Goal: Task Accomplishment & Management: Complete application form

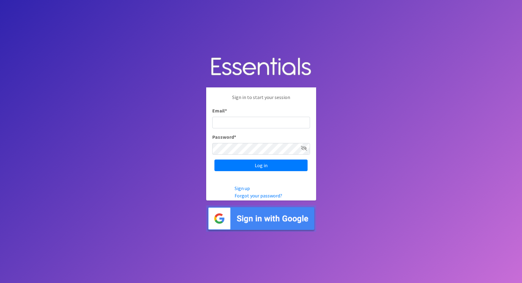
type input "caroline@jlno.org"
click at [303, 149] on icon at bounding box center [304, 148] width 6 height 5
click at [282, 166] on input "Log in" at bounding box center [260, 165] width 93 height 12
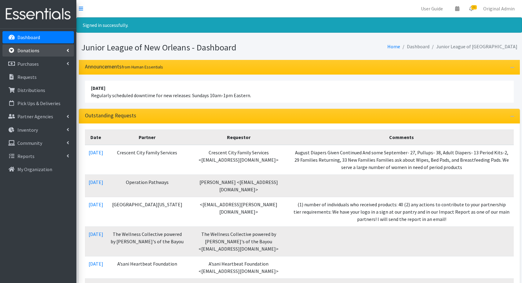
click at [32, 51] on p "Donations" at bounding box center [28, 50] width 22 height 6
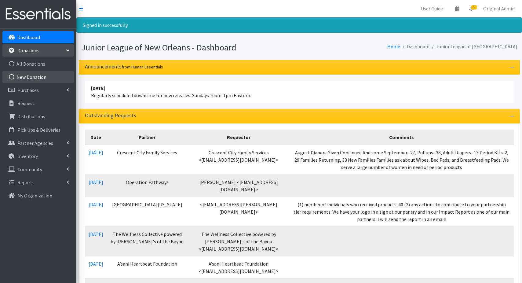
click at [34, 76] on link "New Donation" at bounding box center [37, 77] width 71 height 12
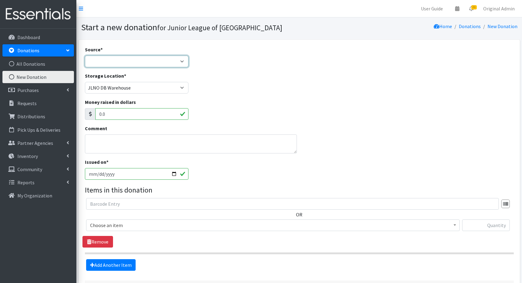
click at [146, 63] on select "Product Drive Manufacturer Donation Site Misc. Donation" at bounding box center [137, 62] width 104 height 12
click at [85, 56] on select "Product Drive Manufacturer Donation Site Misc. Donation" at bounding box center [137, 62] width 104 height 12
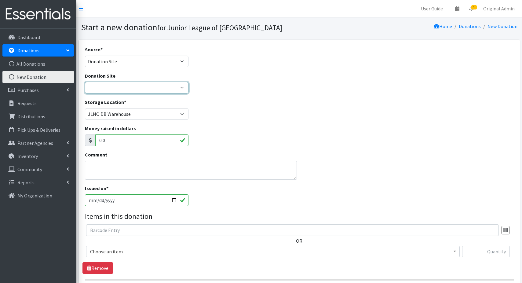
click at [130, 88] on select "JLNO HQ Ochsner Pediatrics" at bounding box center [137, 88] width 104 height 12
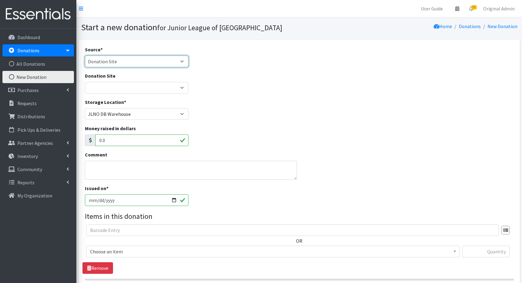
click at [163, 60] on select "Product Drive Manufacturer Donation Site Misc. Donation" at bounding box center [137, 62] width 104 height 12
select select "Product Drive"
click at [85, 56] on select "Product Drive Manufacturer Donation Site Misc. Donation" at bounding box center [137, 62] width 104 height 12
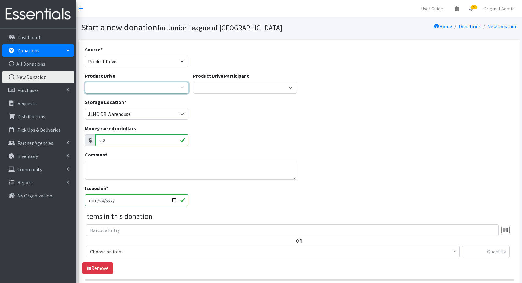
click at [125, 89] on select "2024/2025 General Drop Off Donations Abeona House Child Discovery Center- NDNAW…" at bounding box center [137, 88] width 104 height 12
select select "2845"
click at [85, 82] on select "2024/2025 General Drop Off Donations Abeona House Child Discovery Center- NDNAW…" at bounding box center [137, 88] width 104 height 12
click at [110, 87] on select "2024/2025 General Drop Off Donations Abeona House Child Discovery Center- NDNAW…" at bounding box center [137, 88] width 104 height 12
select select
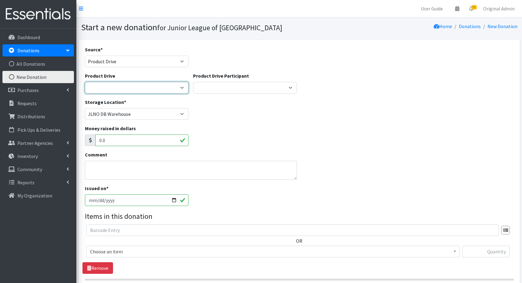
click at [85, 82] on select "2024/2025 General Drop Off Donations Abeona House Child Discovery Center- NDNAW…" at bounding box center [137, 88] width 104 height 12
select select
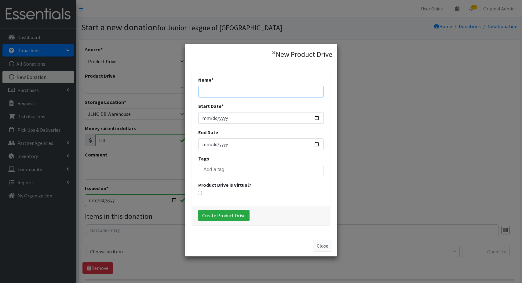
click at [222, 92] on input "Name *" at bounding box center [260, 92] width 125 height 12
type input "Holy Name of Jesus Little Gators NDNAW 2025"
click at [222, 121] on input "Start Date *" at bounding box center [260, 118] width 125 height 12
type input "2025-09-04"
click at [320, 246] on button "Close" at bounding box center [322, 246] width 20 height 12
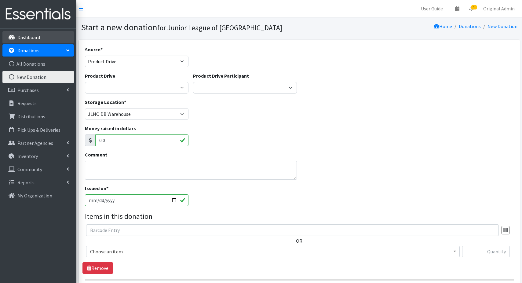
click at [28, 36] on p "Dashboard" at bounding box center [28, 37] width 23 height 6
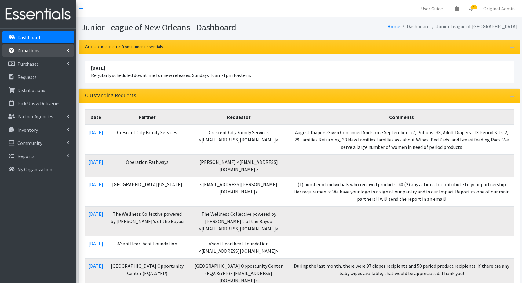
click at [27, 52] on p "Donations" at bounding box center [28, 50] width 22 height 6
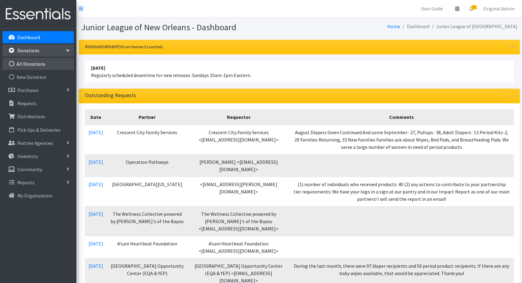
click at [33, 64] on link "All Donations" at bounding box center [37, 64] width 71 height 12
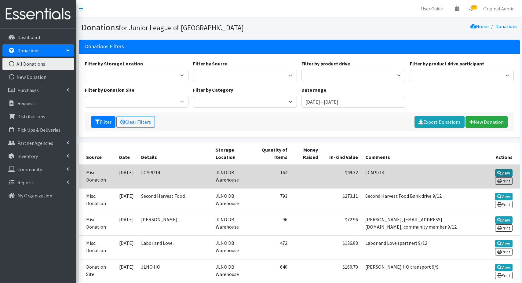
click at [507, 170] on link "View" at bounding box center [503, 172] width 17 height 7
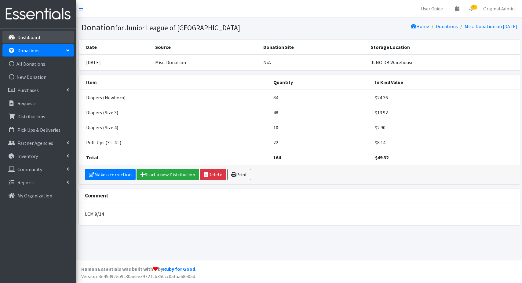
click at [35, 37] on p "Dashboard" at bounding box center [28, 37] width 23 height 6
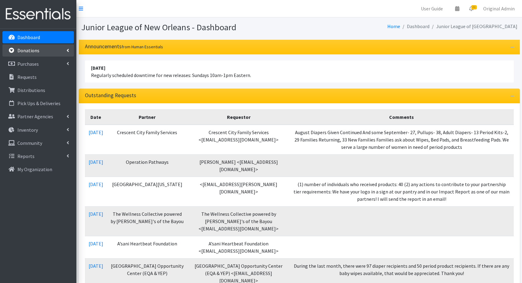
click at [34, 50] on p "Donations" at bounding box center [28, 50] width 22 height 6
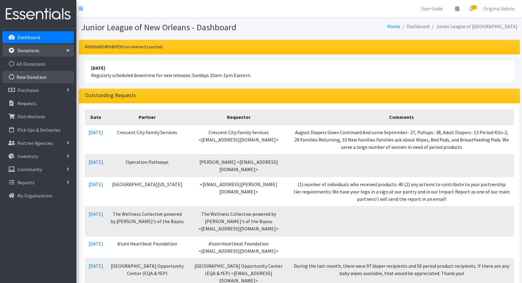
click at [33, 75] on link "New Donation" at bounding box center [37, 77] width 71 height 12
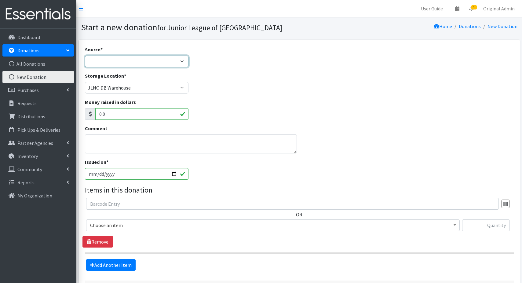
click at [112, 60] on select "Product Drive Manufacturer Donation Site Misc. Donation" at bounding box center [137, 62] width 104 height 12
select select "Product Drive"
click at [85, 56] on select "Product Drive Manufacturer Donation Site Misc. Donation" at bounding box center [137, 62] width 104 height 12
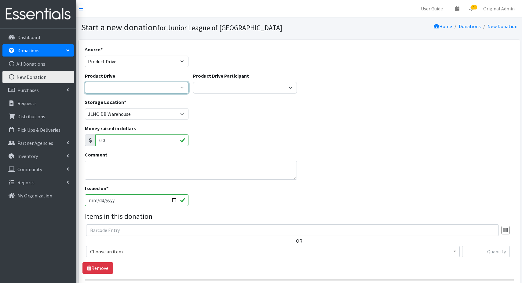
click at [111, 85] on select "2024/2025 General Drop Off Donations Abeona House Child Discovery Center- NDNAW…" at bounding box center [137, 88] width 104 height 12
select select
click at [85, 82] on select "2024/2025 General Drop Off Donations Abeona House Child Discovery Center- NDNAW…" at bounding box center [137, 88] width 104 height 12
select select
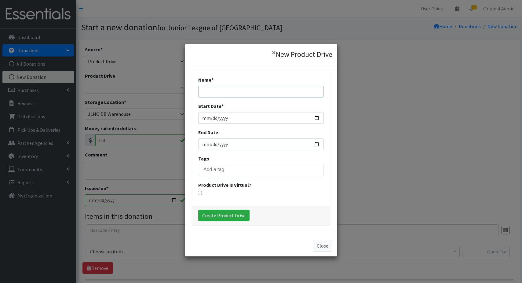
click at [223, 92] on input "Name *" at bounding box center [260, 92] width 125 height 12
type input "Holy Name of [DEMOGRAPHIC_DATA][PERSON_NAME] Gators NDNAW 2025"
click at [240, 118] on input "Start Date *" at bounding box center [260, 118] width 125 height 12
type input "2025-09-04"
click at [218, 146] on input "End Date" at bounding box center [260, 144] width 125 height 12
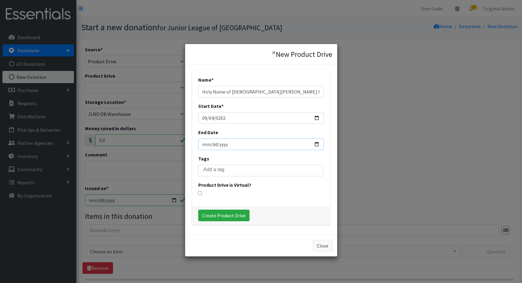
click at [234, 143] on input "End Date" at bounding box center [260, 144] width 125 height 12
type input "2025-09-22"
click at [220, 170] on input "search" at bounding box center [264, 169] width 123 height 5
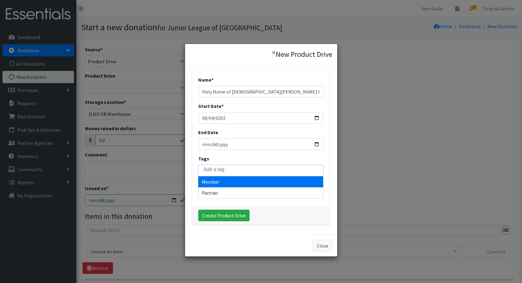
click at [220, 170] on input "search" at bounding box center [264, 169] width 123 height 5
select select "Member"
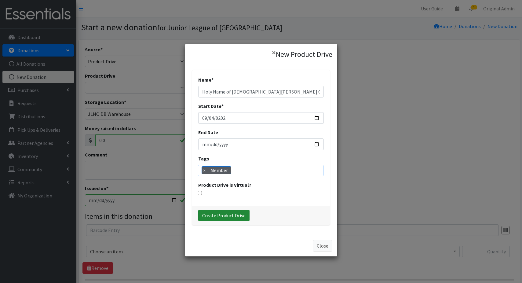
click at [215, 215] on input "Create Product Drive" at bounding box center [223, 215] width 51 height 12
select select "3533"
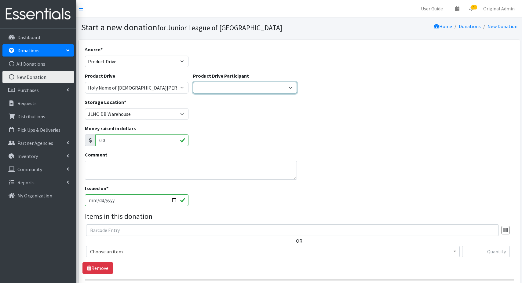
click at [216, 90] on select "JLNO New Member Group Lockheed Martin Leadership Assoc. St. Francis Villa Assis…" at bounding box center [245, 88] width 104 height 12
select select "1430"
click at [193, 82] on select "JLNO New Member Group Lockheed Martin Leadership Assoc. St. Francis Villa Assis…" at bounding box center [245, 88] width 104 height 12
click at [104, 165] on textarea "Comment" at bounding box center [191, 170] width 212 height 19
type textarea "a"
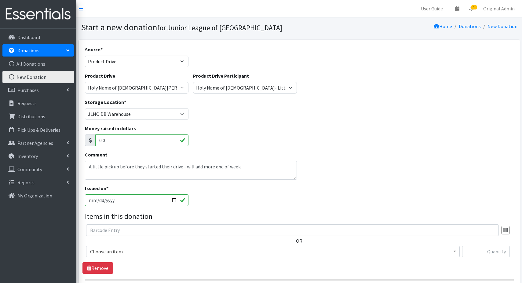
click at [114, 200] on input "2025-09-17" at bounding box center [137, 200] width 104 height 12
click at [99, 200] on input "2025-09-17" at bounding box center [137, 200] width 104 height 12
click at [119, 166] on textarea "A little pick up before they started their drive - will add more end of week" at bounding box center [191, 170] width 212 height 19
drag, startPoint x: 141, startPoint y: 167, endPoint x: 186, endPoint y: 166, distance: 45.8
click at [186, 167] on textarea "A little pick up 9/4 before they started their drive - will add more end of week" at bounding box center [191, 170] width 212 height 19
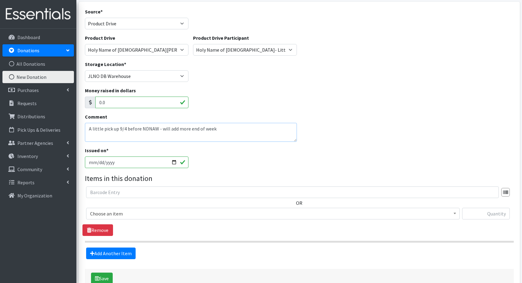
scroll to position [40, 0]
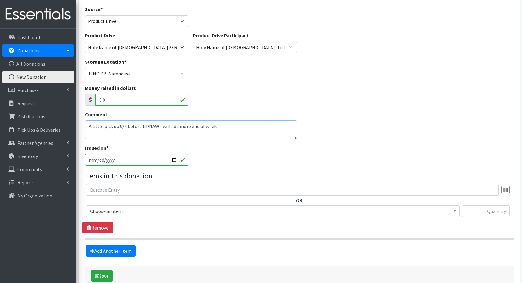
type textarea "A little pick up 9/4 before NDNAW - will add more end of week"
click at [117, 159] on input "2025-09-17" at bounding box center [137, 160] width 104 height 12
click at [99, 158] on input "2025-09-17" at bounding box center [137, 160] width 104 height 12
type input "2025-09-04"
click at [116, 191] on input "text" at bounding box center [292, 190] width 412 height 12
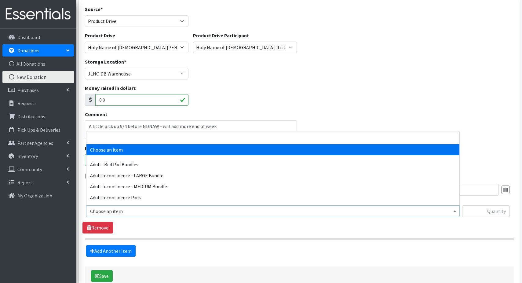
click at [116, 212] on span "Choose an item" at bounding box center [272, 211] width 365 height 9
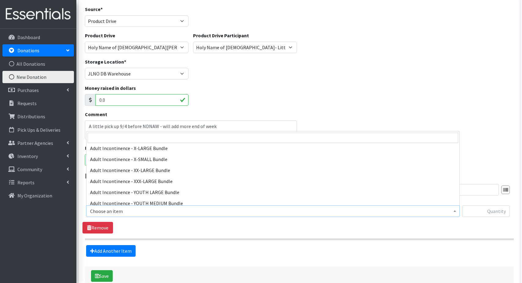
scroll to position [72, 0]
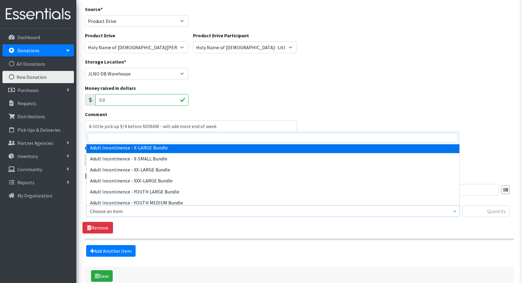
click at [105, 137] on input "search" at bounding box center [273, 137] width 370 height 10
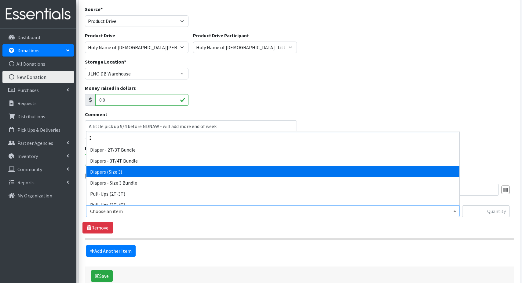
type input "3"
select select "1235"
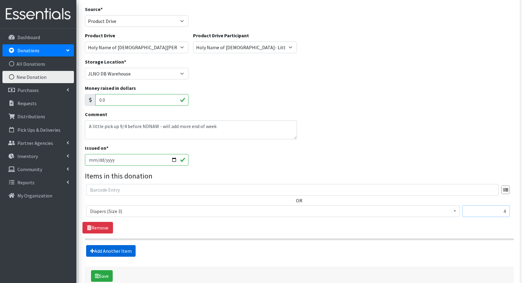
type input "4"
click at [106, 250] on link "Add Another Item" at bounding box center [110, 251] width 49 height 12
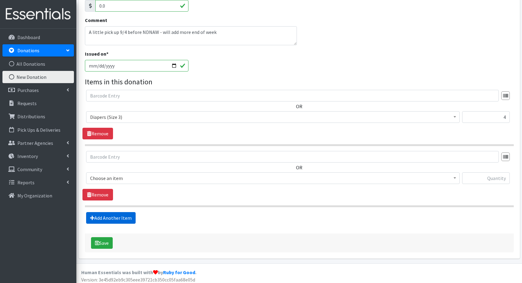
scroll to position [137, 0]
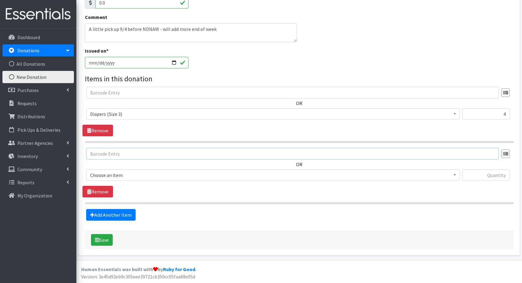
click at [121, 154] on input "text" at bounding box center [292, 154] width 412 height 12
type input "4"
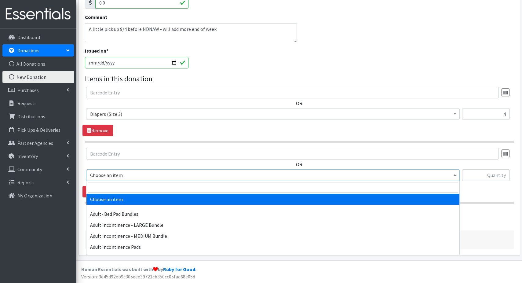
click at [123, 175] on span "Choose an item" at bounding box center [272, 175] width 365 height 9
click at [114, 187] on input "search" at bounding box center [273, 187] width 370 height 10
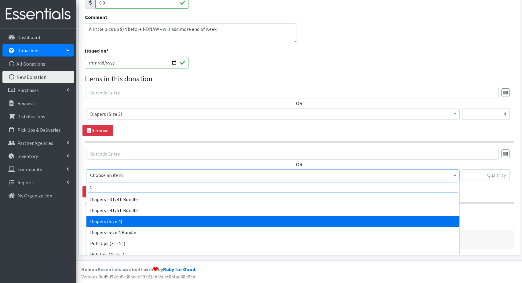
type input "4"
select select "1263"
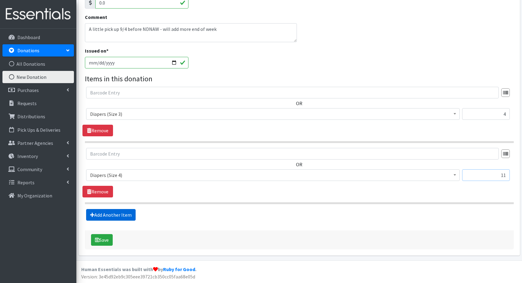
type input "11"
click at [115, 217] on link "Add Another Item" at bounding box center [110, 215] width 49 height 12
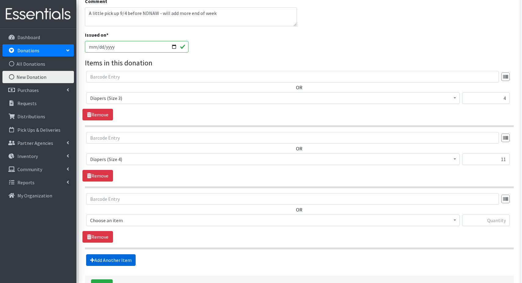
scroll to position [198, 0]
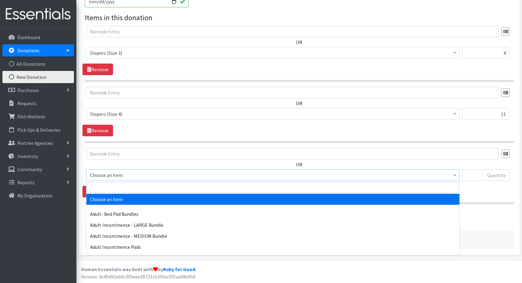
click at [104, 176] on span "Choose an item" at bounding box center [272, 175] width 365 height 9
click at [103, 187] on input "search" at bounding box center [273, 187] width 370 height 10
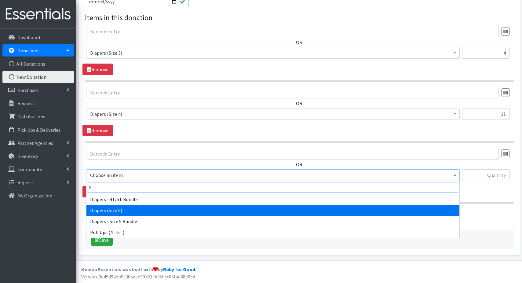
type input "5"
select select "1230"
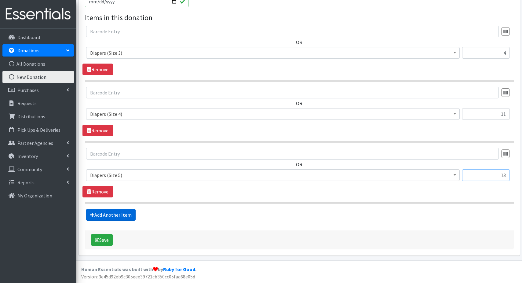
type input "13"
click at [107, 211] on link "Add Another Item" at bounding box center [110, 215] width 49 height 12
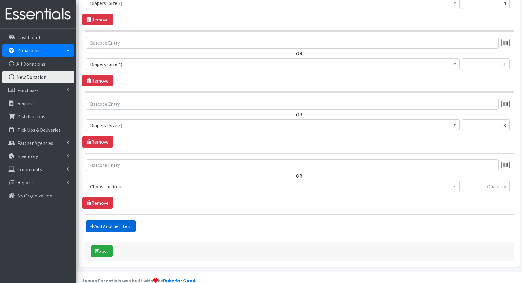
scroll to position [259, 0]
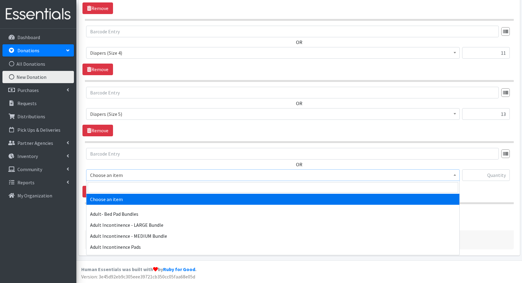
click at [99, 175] on span "Choose an item" at bounding box center [272, 175] width 365 height 9
click at [101, 187] on input "search" at bounding box center [273, 187] width 370 height 10
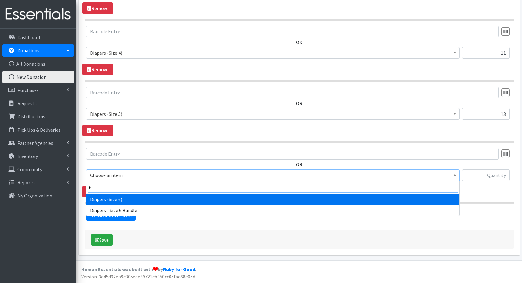
type input "6"
select select "1231"
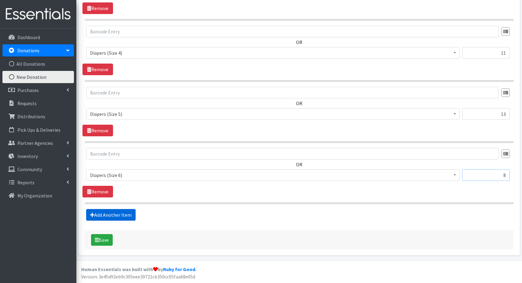
type input "8"
click at [101, 213] on link "Add Another Item" at bounding box center [110, 215] width 49 height 12
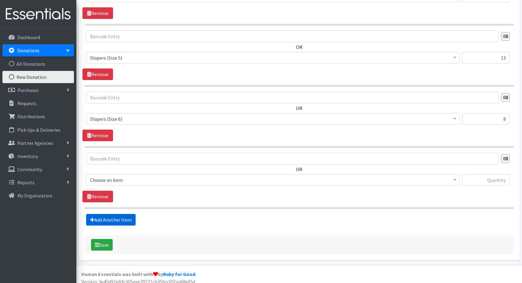
scroll to position [320, 0]
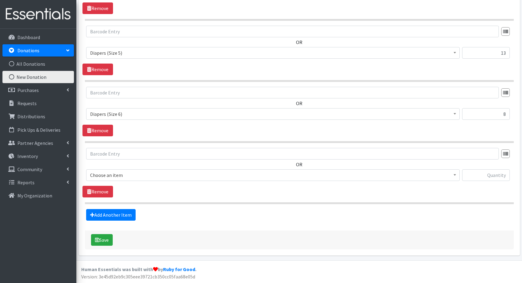
click at [101, 175] on span "Choose an item" at bounding box center [272, 175] width 365 height 9
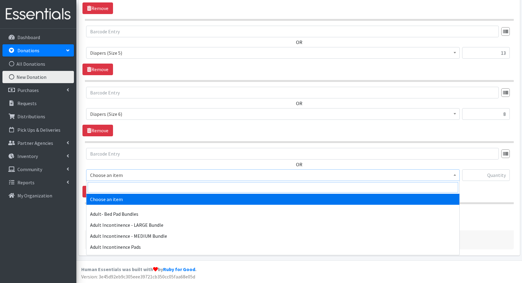
click at [103, 187] on input "search" at bounding box center [273, 187] width 370 height 10
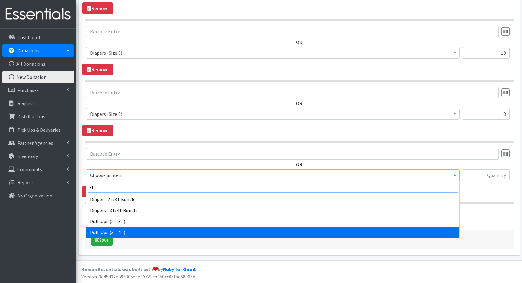
type input "3t"
select select "1252"
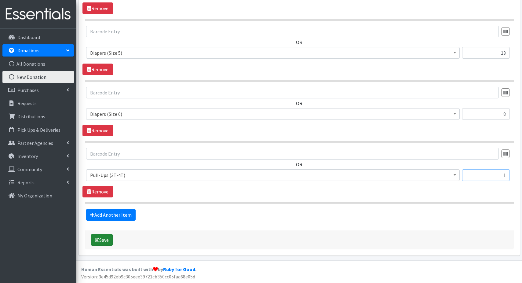
type input "1"
click at [102, 240] on button "Save" at bounding box center [102, 240] width 22 height 12
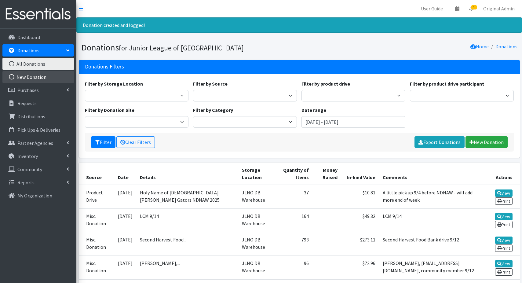
click at [42, 75] on link "New Donation" at bounding box center [37, 77] width 71 height 12
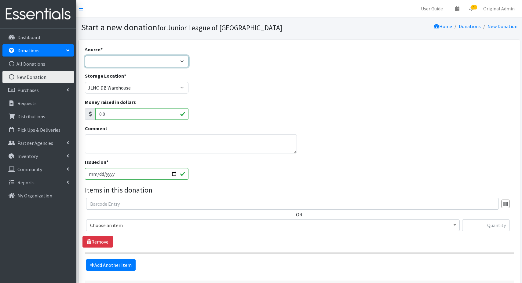
click at [100, 61] on select "Product Drive Manufacturer Donation Site Misc. Donation" at bounding box center [137, 62] width 104 height 12
select select "Product Drive"
click at [85, 56] on select "Product Drive Manufacturer Donation Site Misc. Donation" at bounding box center [137, 62] width 104 height 12
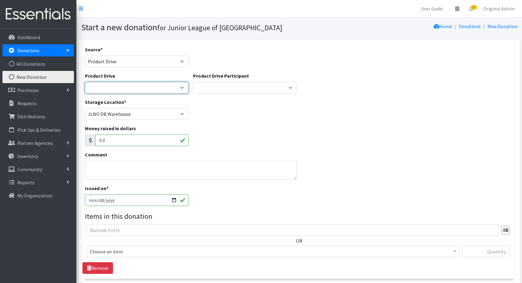
click at [101, 87] on select "2024/2025 General Drop Off Donations Abeona House Child Discovery Center- NDNAW…" at bounding box center [137, 88] width 104 height 12
select select
click at [85, 82] on select "2024/2025 General Drop Off Donations Abeona House Child Discovery Center- NDNAW…" at bounding box center [137, 88] width 104 height 12
select select
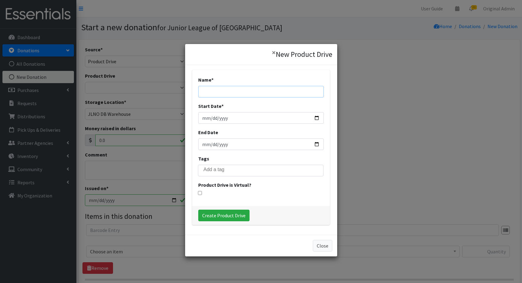
click at [223, 91] on input "Name *" at bounding box center [260, 92] width 125 height 12
type input "Second Harvest"
type input "2025-08-07"
click at [223, 146] on input "End Date" at bounding box center [260, 144] width 125 height 12
click at [206, 145] on input "End Date" at bounding box center [260, 144] width 125 height 12
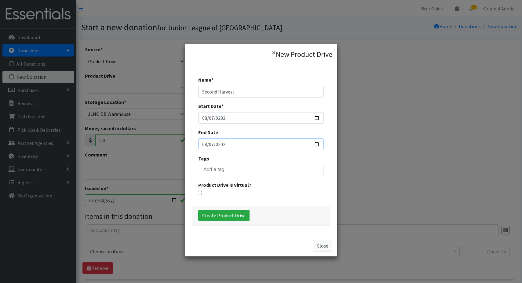
type input "2025-08-07"
click at [212, 170] on input "search" at bounding box center [264, 169] width 123 height 5
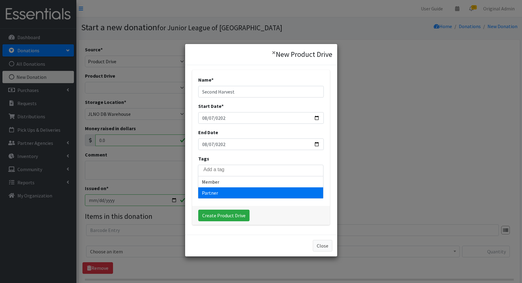
select select "Partner"
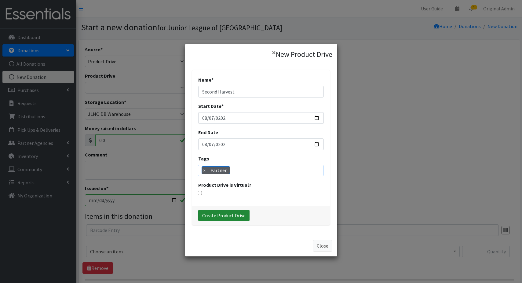
click at [221, 217] on input "Create Product Drive" at bounding box center [223, 215] width 51 height 12
select select "3534"
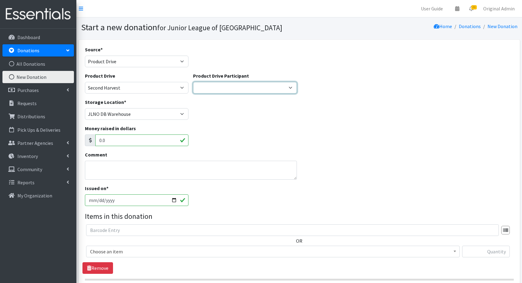
click at [229, 89] on select "JLNO New Member Group Lockheed Martin Leadership Assoc. St. Francis Villa Assis…" at bounding box center [245, 88] width 104 height 12
select select
click at [193, 82] on select "JLNO New Member Group Lockheed Martin Leadership Assoc. St. Francis Villa Assis…" at bounding box center [245, 88] width 104 height 12
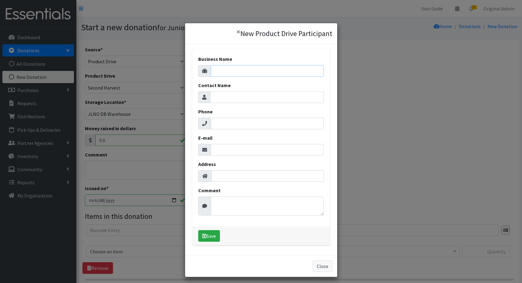
click at [239, 73] on input "Business Name" at bounding box center [267, 71] width 113 height 12
type input "Second Harvest"
type input "Kara Lubeck"
paste input "klubeck@no-hunger.org"
type input "klubeck@no-hunger.org"
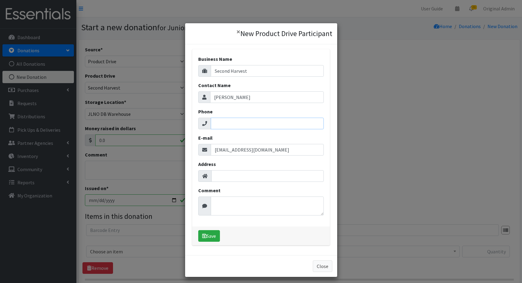
click at [223, 124] on input "Phone" at bounding box center [267, 123] width 113 height 12
paste input "504.438.9869"
type input "504.438.9869"
click at [222, 177] on input "Address" at bounding box center [267, 176] width 112 height 12
paste input "700 Edwards Ave | New Orleans, LA 70123"
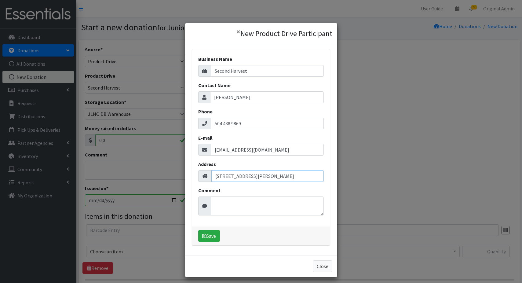
click at [253, 177] on input "700 Edwards Ave | New Orleans, LA 70123" at bounding box center [267, 176] width 112 height 12
type input "700 Edwards Ave, New Orleans, LA 70123"
click at [213, 234] on button "Save" at bounding box center [209, 236] width 22 height 12
select select "1692"
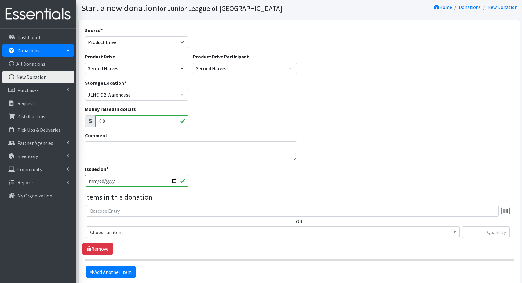
scroll to position [76, 0]
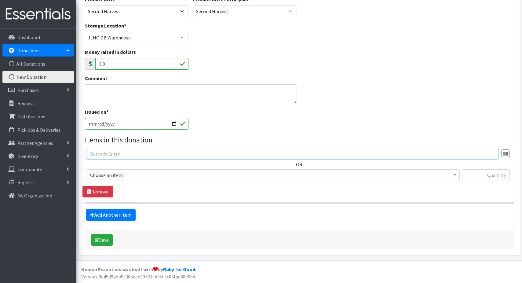
click at [124, 156] on input "text" at bounding box center [292, 154] width 412 height 12
click at [106, 175] on span "Choose an item" at bounding box center [272, 175] width 365 height 9
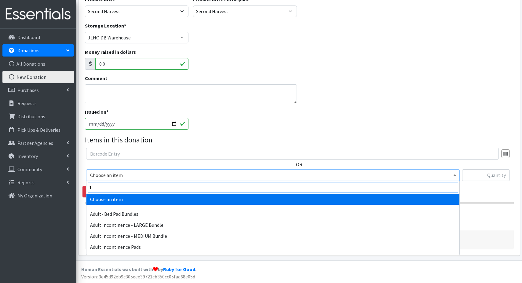
click at [105, 187] on input "1" at bounding box center [273, 187] width 370 height 10
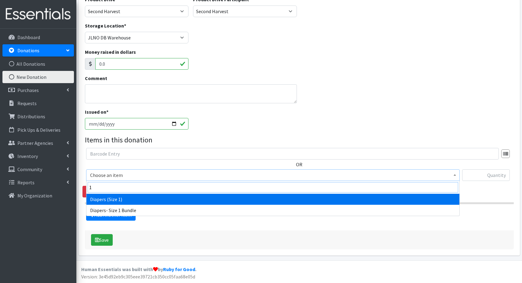
type input "1"
select select "1257"
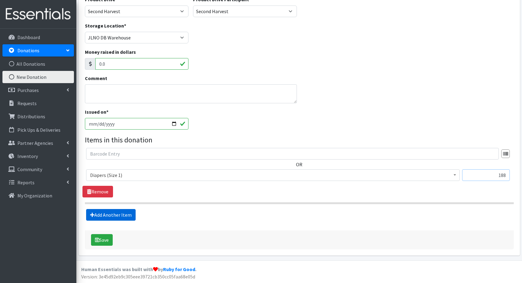
type input "188"
click at [97, 213] on link "Add Another Item" at bounding box center [110, 215] width 49 height 12
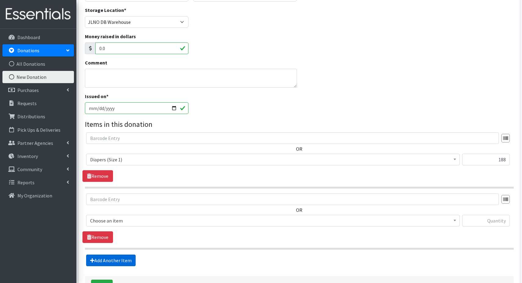
scroll to position [137, 0]
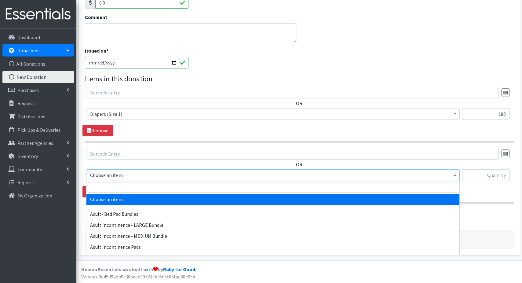
click at [110, 174] on span "Choose an item" at bounding box center [272, 175] width 365 height 9
click at [108, 186] on input "search" at bounding box center [273, 187] width 370 height 10
type input "2"
click at [131, 175] on span "Choose an item" at bounding box center [272, 175] width 365 height 9
click at [116, 188] on input "search" at bounding box center [273, 187] width 370 height 10
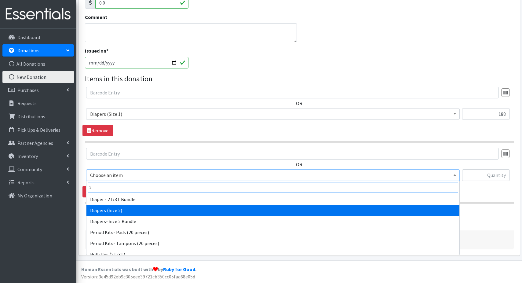
type input "2"
select select "1258"
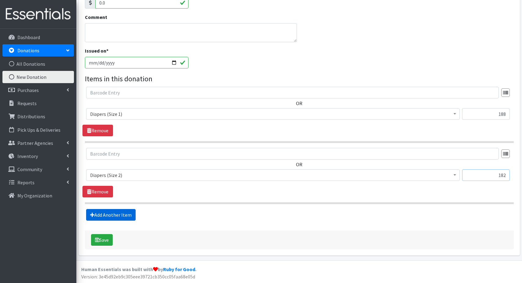
type input "182"
click at [124, 212] on link "Add Another Item" at bounding box center [110, 215] width 49 height 12
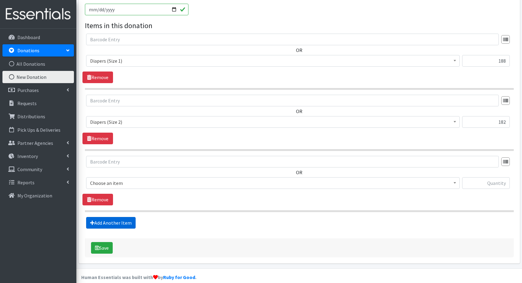
scroll to position [198, 0]
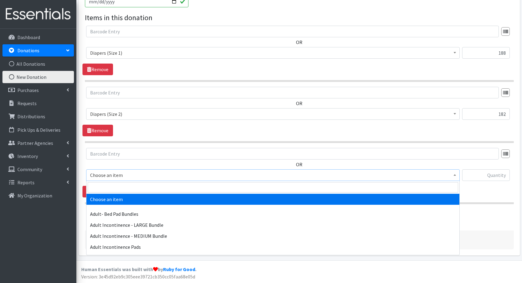
click at [106, 176] on span "Choose an item" at bounding box center [272, 175] width 365 height 9
click at [104, 187] on input "search" at bounding box center [273, 187] width 370 height 10
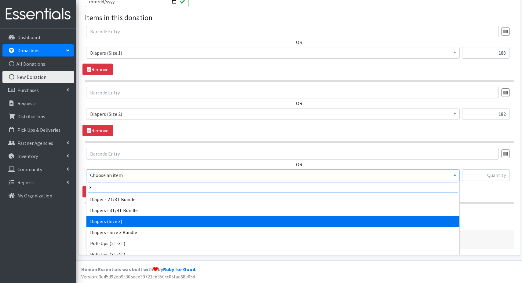
type input "3"
select select "1235"
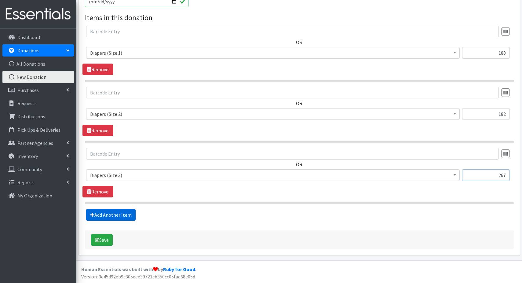
type input "267"
click at [126, 215] on link "Add Another Item" at bounding box center [110, 215] width 49 height 12
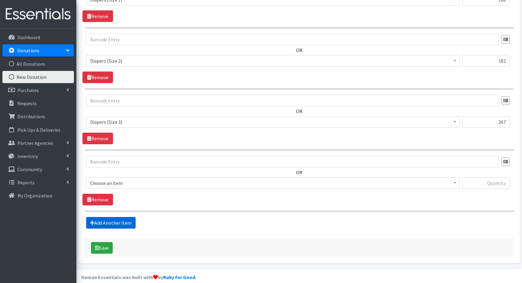
scroll to position [259, 0]
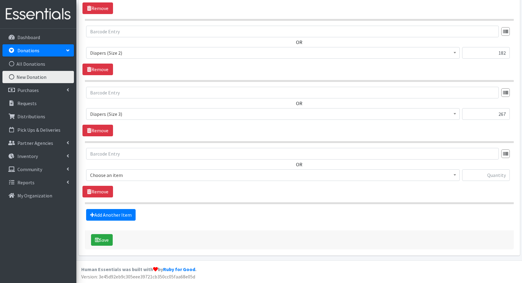
click at [104, 176] on span "Choose an item" at bounding box center [272, 175] width 365 height 9
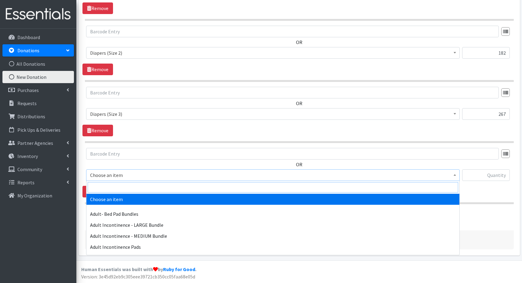
click at [113, 185] on input "search" at bounding box center [273, 187] width 370 height 10
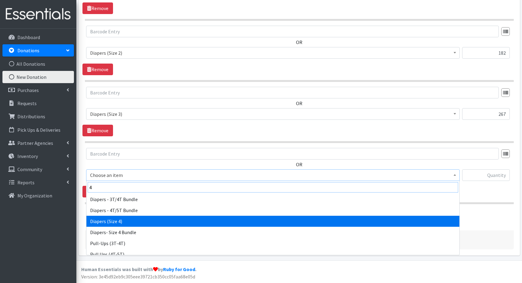
type input "4"
select select "1263"
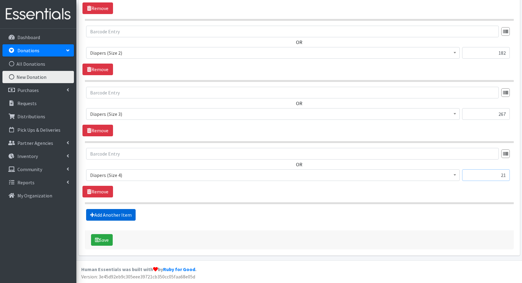
type input "21"
click at [126, 216] on link "Add Another Item" at bounding box center [110, 215] width 49 height 12
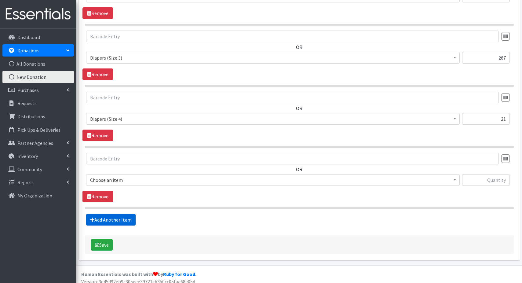
scroll to position [320, 0]
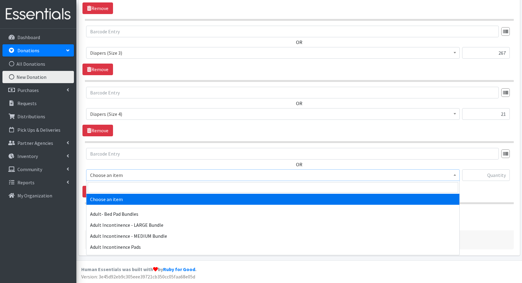
click at [107, 175] on span "Choose an item" at bounding box center [272, 175] width 365 height 9
click at [104, 187] on input "search" at bounding box center [273, 187] width 370 height 10
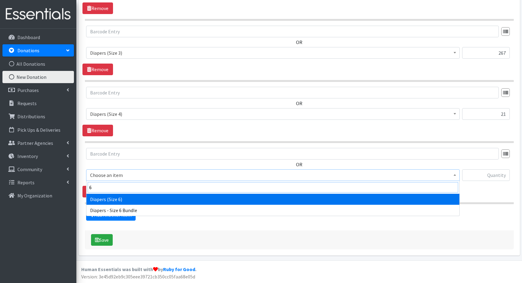
type input "6"
select select "1231"
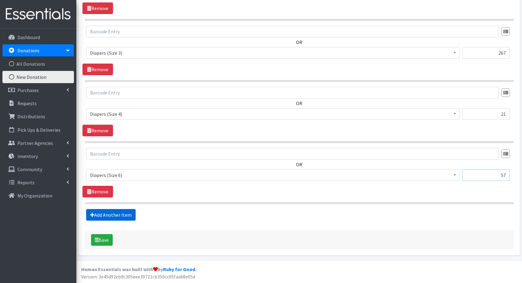
type input "57"
click at [121, 212] on link "Add Another Item" at bounding box center [110, 215] width 49 height 12
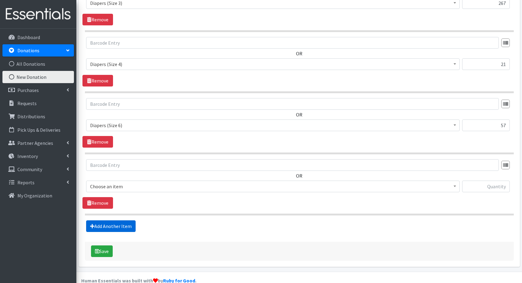
scroll to position [381, 0]
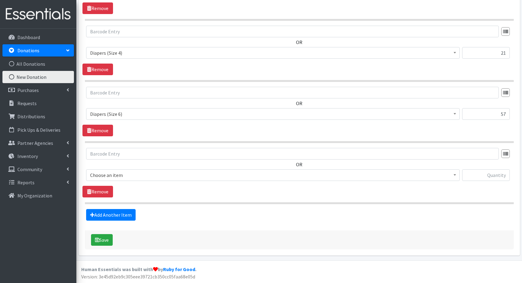
click at [108, 176] on span "Choose an item" at bounding box center [272, 175] width 365 height 9
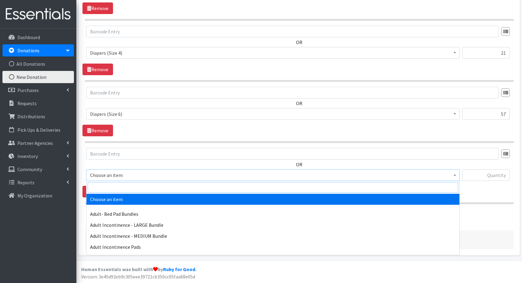
click at [107, 188] on input "search" at bounding box center [273, 187] width 370 height 10
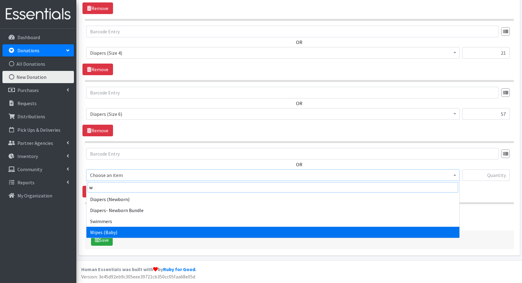
type input "w"
select select "1260"
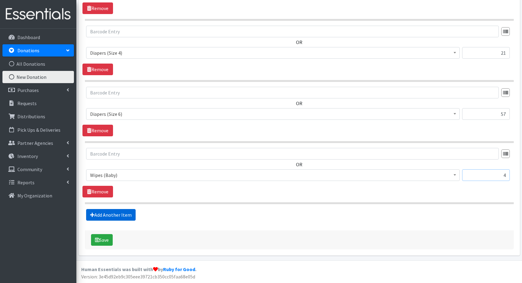
type input "4"
click at [111, 216] on link "Add Another Item" at bounding box center [110, 215] width 49 height 12
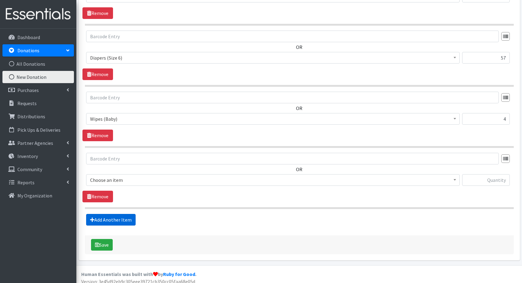
scroll to position [442, 0]
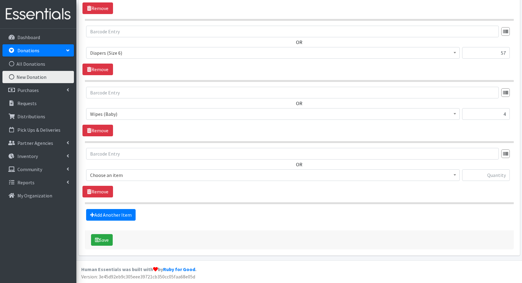
click at [111, 177] on span "Choose an item" at bounding box center [272, 175] width 365 height 9
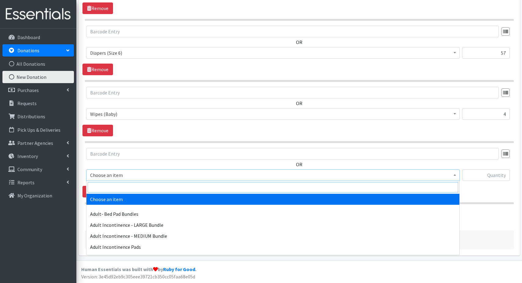
click at [109, 189] on input "search" at bounding box center [273, 187] width 370 height 10
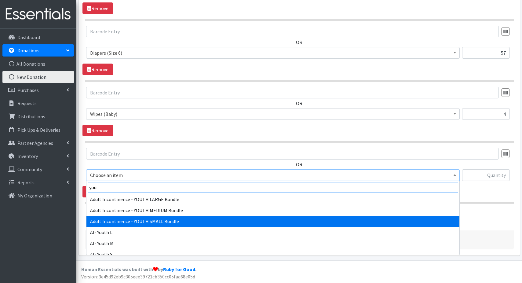
type input "you"
select select "14890"
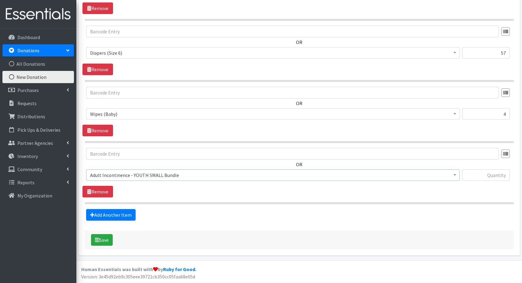
click at [133, 175] on span "Adult Incontinence - YOUTH SMALL Bundle" at bounding box center [272, 175] width 365 height 9
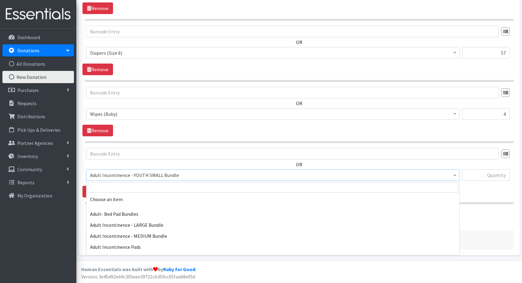
scroll to position [114, 0]
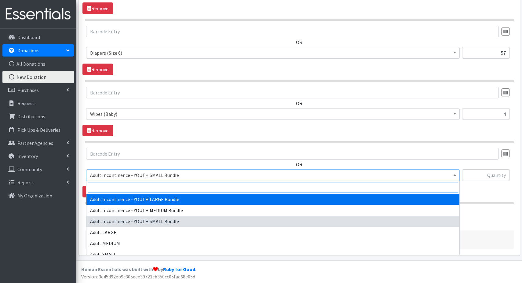
click at [107, 186] on input "search" at bounding box center [273, 187] width 370 height 10
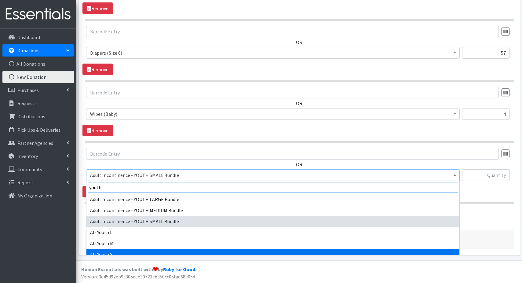
type input "youth"
select select "1233"
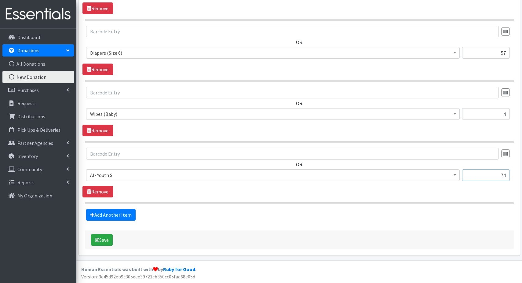
type input "74"
click at [102, 239] on button "Save" at bounding box center [102, 240] width 22 height 12
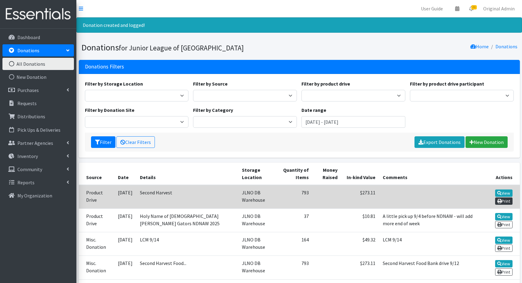
click at [504, 201] on link "Print" at bounding box center [503, 200] width 17 height 7
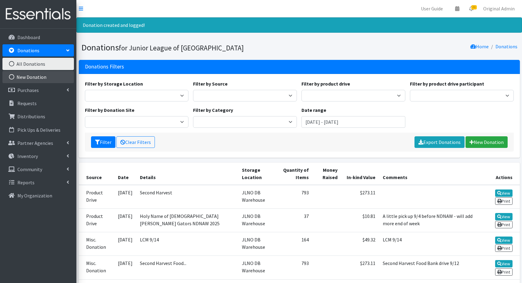
click at [42, 77] on link "New Donation" at bounding box center [37, 77] width 71 height 12
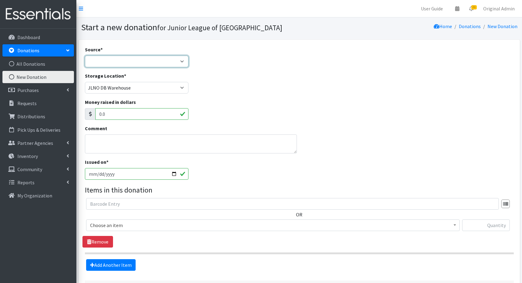
click at [133, 62] on select "Product Drive Manufacturer Donation Site Misc. Donation" at bounding box center [137, 62] width 104 height 12
select select "Donation Site"
click at [85, 56] on select "Product Drive Manufacturer Donation Site Misc. Donation" at bounding box center [137, 62] width 104 height 12
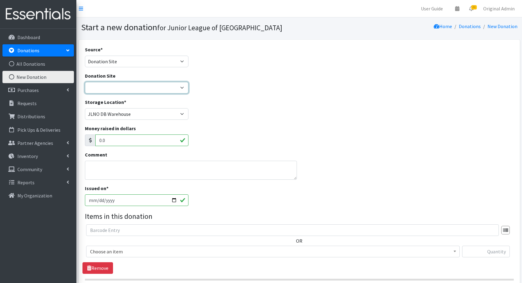
click at [123, 88] on select "JLNO HQ [PERSON_NAME] Pediatrics" at bounding box center [137, 88] width 104 height 12
click at [85, 82] on select "JLNO HQ [PERSON_NAME] Pediatrics" at bounding box center [137, 88] width 104 height 12
click at [123, 88] on select "JLNO HQ [PERSON_NAME] Pediatrics" at bounding box center [137, 88] width 104 height 12
select select "46"
click at [85, 82] on select "JLNO HQ [PERSON_NAME] Pediatrics" at bounding box center [137, 88] width 104 height 12
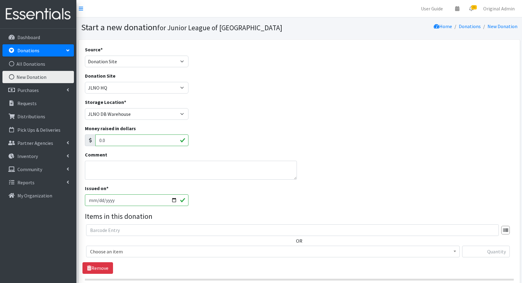
click at [119, 200] on input "2025-09-18" at bounding box center [137, 200] width 104 height 12
click at [99, 199] on input "2025-09-18" at bounding box center [137, 200] width 104 height 12
type input "[DATE]"
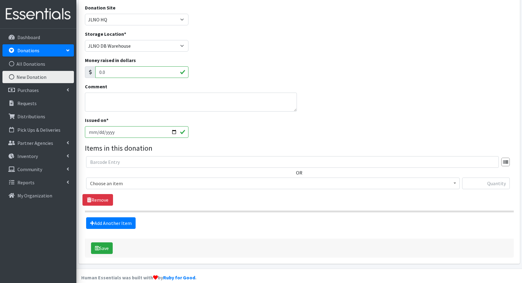
scroll to position [76, 0]
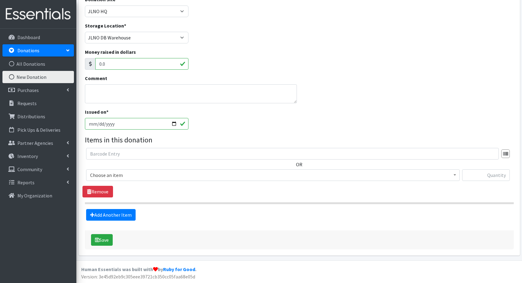
click at [103, 175] on span "Choose an item" at bounding box center [272, 175] width 365 height 9
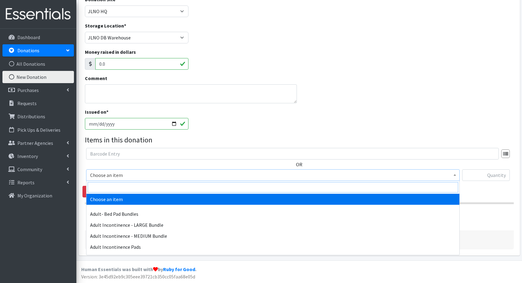
click at [114, 187] on input "search" at bounding box center [273, 187] width 370 height 10
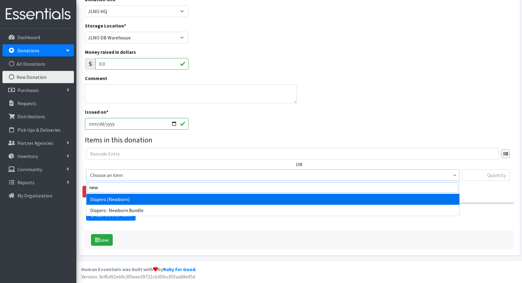
type input "new"
select select "1236"
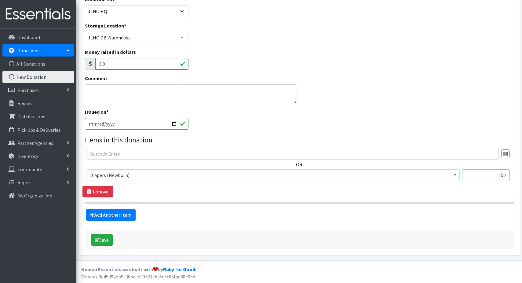
type input "150"
click at [86, 209] on link "Add Another Item" at bounding box center [110, 215] width 49 height 12
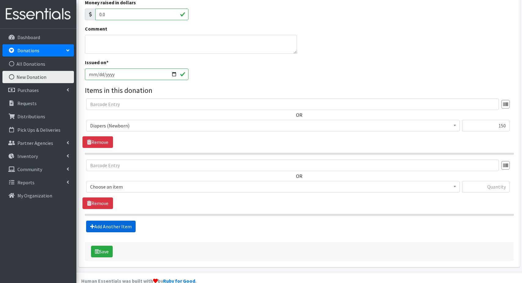
scroll to position [137, 0]
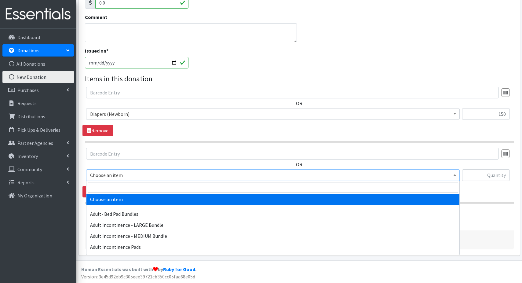
click at [106, 175] on span "Choose an item" at bounding box center [272, 175] width 365 height 9
click at [103, 187] on input "search" at bounding box center [273, 187] width 370 height 10
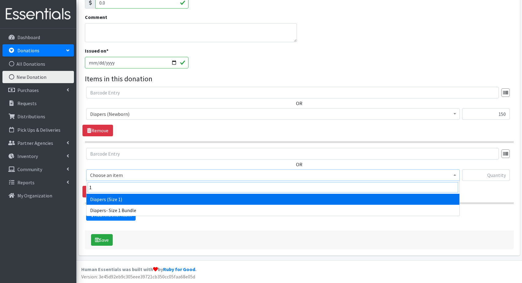
type input "1"
select select "1257"
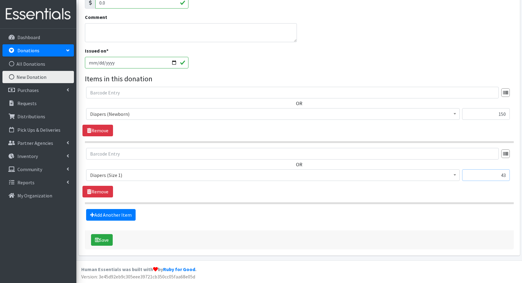
type input "43"
click at [86, 209] on link "Add Another Item" at bounding box center [110, 215] width 49 height 12
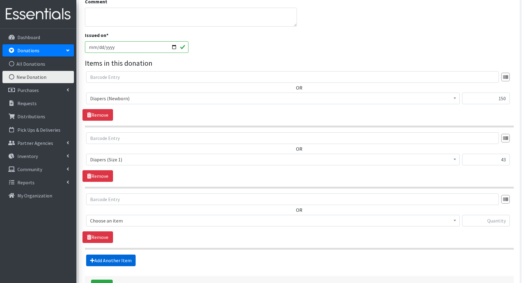
scroll to position [198, 0]
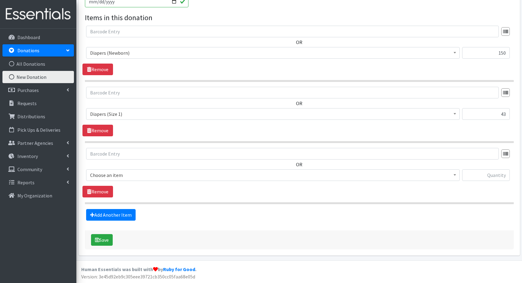
click at [113, 175] on span "Choose an item" at bounding box center [272, 175] width 365 height 9
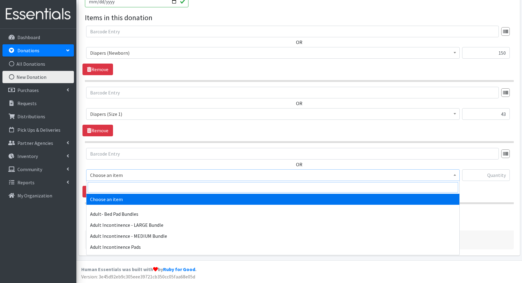
click at [120, 186] on input "search" at bounding box center [273, 187] width 370 height 10
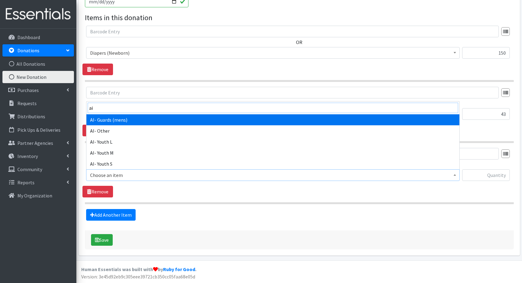
type input "a"
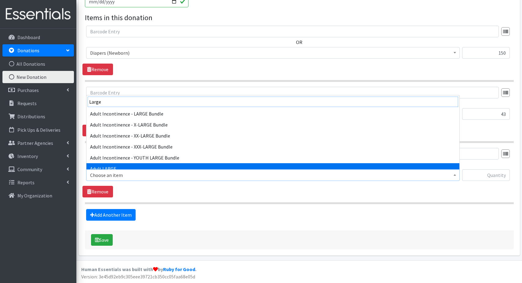
type input "Large"
select select "4720"
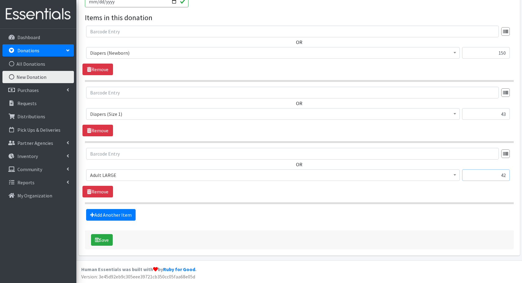
type input "42"
click at [86, 209] on link "Add Another Item" at bounding box center [110, 215] width 49 height 12
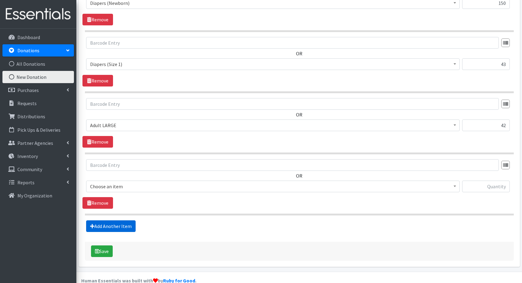
scroll to position [259, 0]
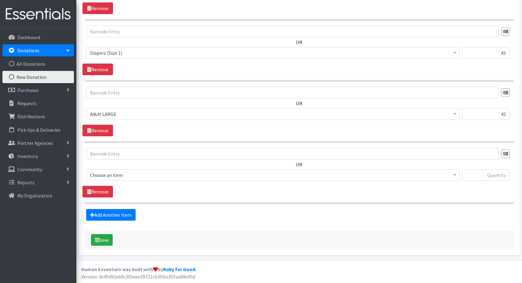
click at [99, 173] on span "Choose an item" at bounding box center [272, 175] width 365 height 9
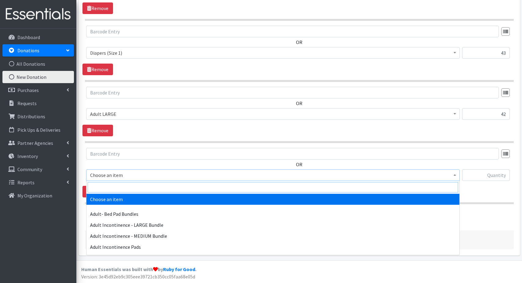
click at [103, 187] on input "search" at bounding box center [273, 187] width 370 height 10
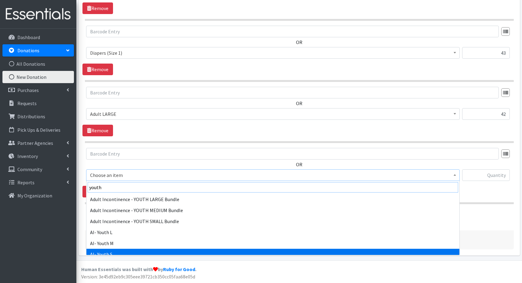
type input "youth"
select select "1233"
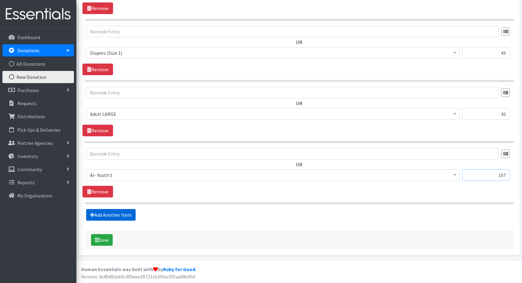
type input "107"
click at [120, 214] on link "Add Another Item" at bounding box center [110, 215] width 49 height 12
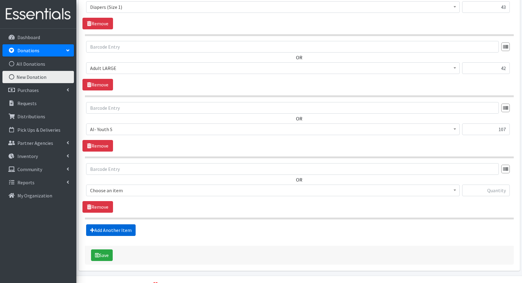
scroll to position [320, 0]
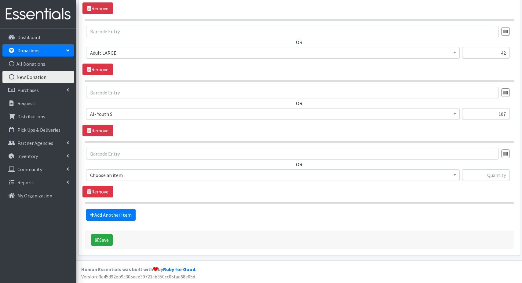
click at [119, 176] on span "Choose an item" at bounding box center [272, 175] width 365 height 9
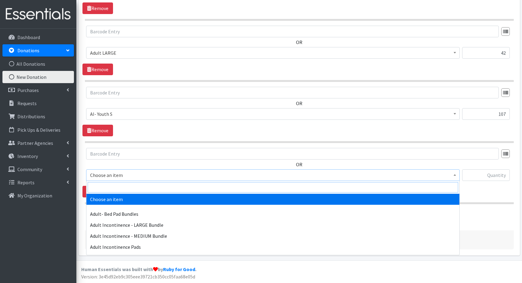
click at [262, 185] on input "search" at bounding box center [273, 187] width 370 height 10
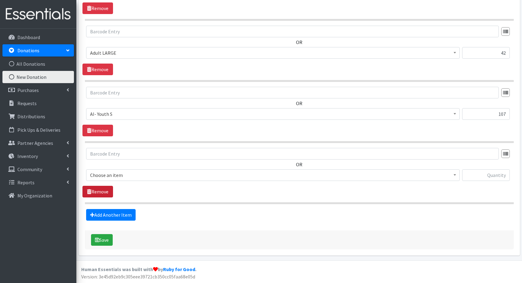
click at [103, 191] on link "Remove" at bounding box center [97, 192] width 31 height 12
click at [102, 237] on button "Save" at bounding box center [102, 240] width 22 height 12
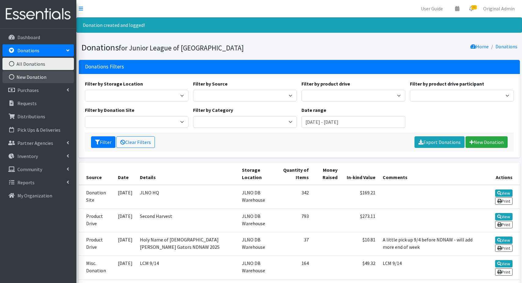
click at [35, 76] on link "New Donation" at bounding box center [37, 77] width 71 height 12
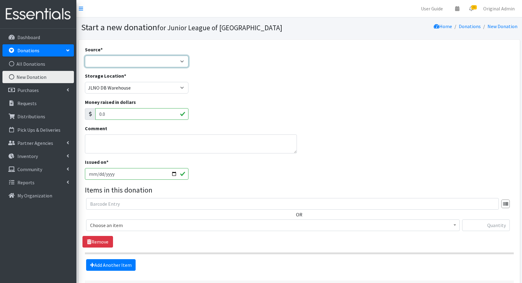
click at [108, 64] on select "Product Drive Manufacturer Donation Site Misc. Donation" at bounding box center [137, 62] width 104 height 12
select select "Donation Site"
click at [85, 56] on select "Product Drive Manufacturer Donation Site Misc. Donation" at bounding box center [137, 62] width 104 height 12
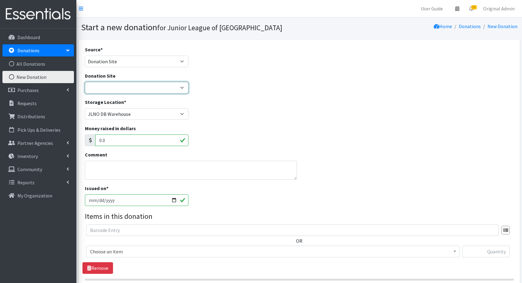
click at [114, 88] on select "JLNO HQ [PERSON_NAME] Pediatrics" at bounding box center [137, 88] width 104 height 12
select select "47"
click at [85, 82] on select "JLNO HQ Ochsner Pediatrics" at bounding box center [137, 88] width 104 height 12
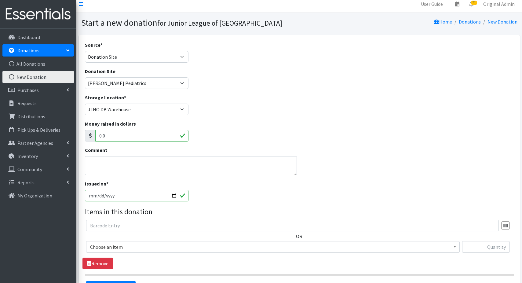
click at [99, 196] on input "[DATE]" at bounding box center [137, 196] width 104 height 12
type input "2025-09-16"
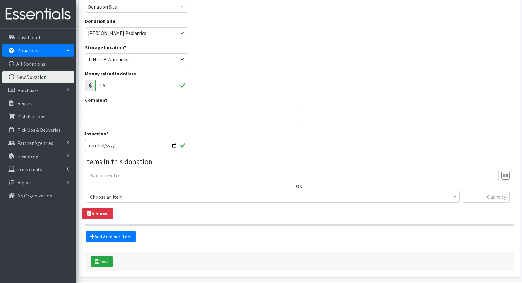
scroll to position [62, 0]
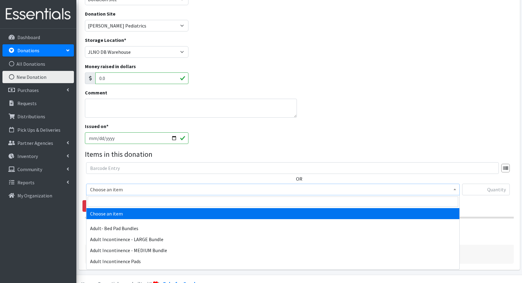
click at [114, 188] on span "Choose an item" at bounding box center [272, 189] width 365 height 9
click at [107, 199] on input "search" at bounding box center [273, 201] width 370 height 10
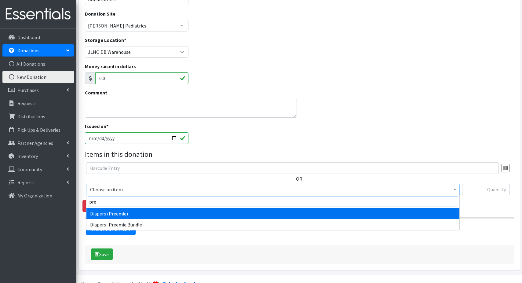
type input "pre"
select select "1237"
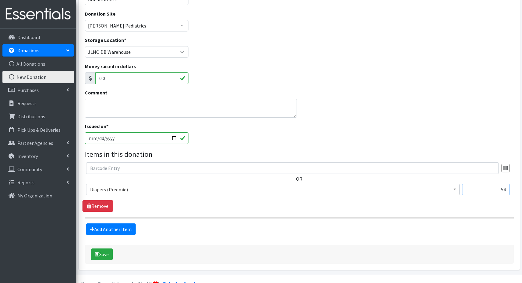
type input "54"
click at [86, 223] on link "Add Another Item" at bounding box center [110, 229] width 49 height 12
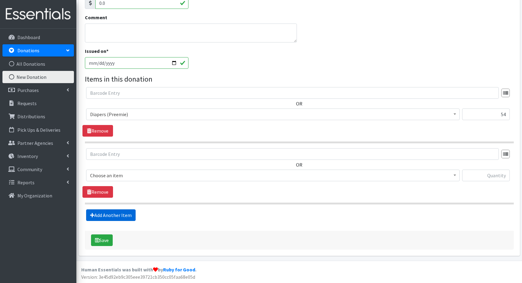
scroll to position [137, 0]
click at [104, 175] on span "Choose an item" at bounding box center [272, 175] width 365 height 9
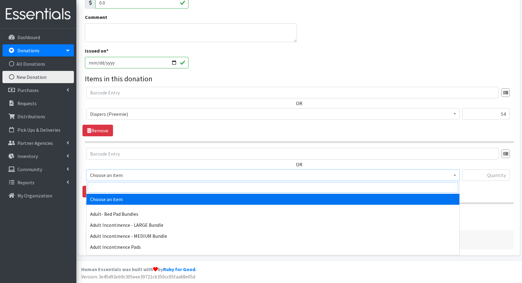
click at [105, 186] on input "search" at bounding box center [273, 187] width 370 height 10
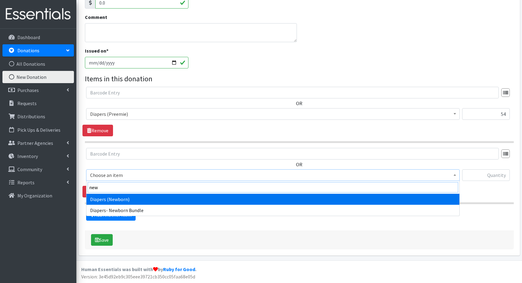
type input "new"
select select "1236"
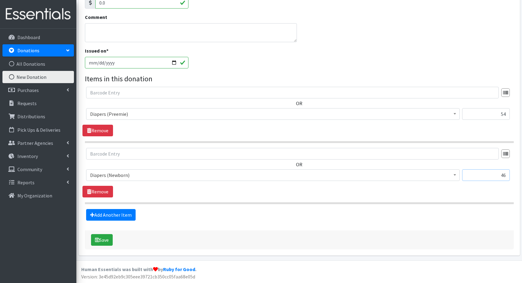
type input "46"
click at [86, 209] on link "Add Another Item" at bounding box center [110, 215] width 49 height 12
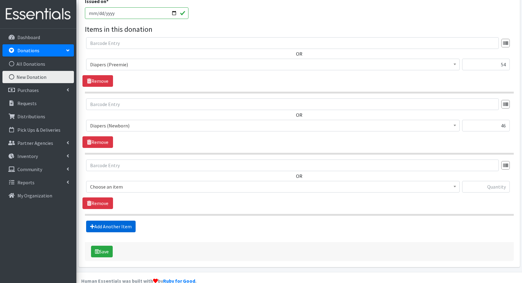
scroll to position [198, 0]
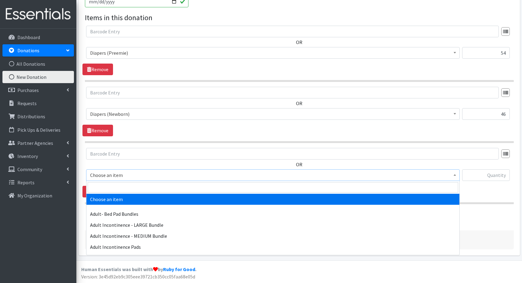
click at [130, 175] on span "Choose an item" at bounding box center [272, 175] width 365 height 9
click at [99, 188] on input "search" at bounding box center [273, 187] width 370 height 10
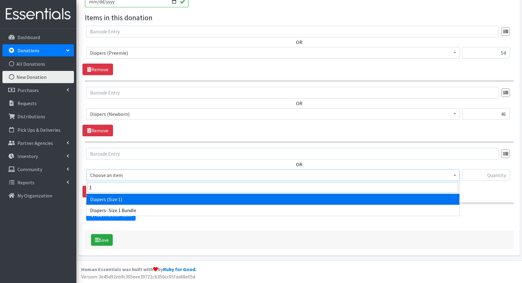
type input "1"
select select "1257"
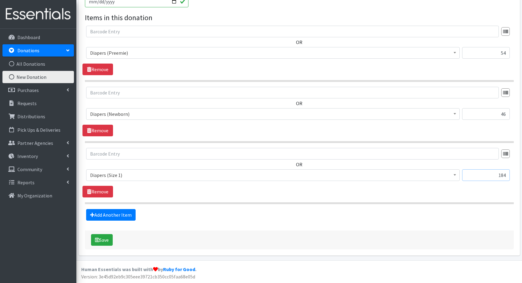
type input "184"
click at [86, 209] on link "Add Another Item" at bounding box center [110, 215] width 49 height 12
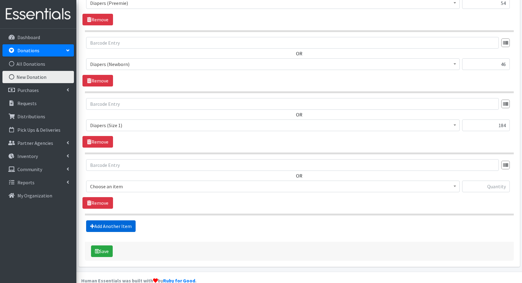
scroll to position [259, 0]
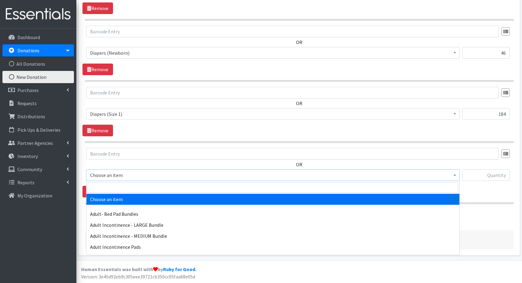
click at [103, 174] on span "Choose an item" at bounding box center [272, 175] width 365 height 9
click at [103, 188] on input "search" at bounding box center [273, 187] width 370 height 10
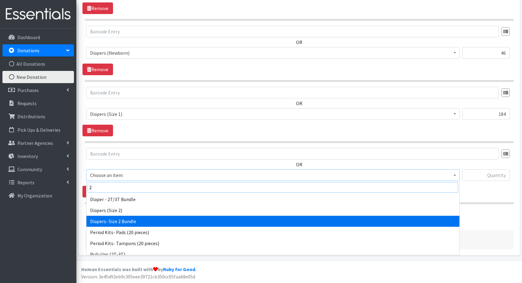
type input "2"
select select "14873"
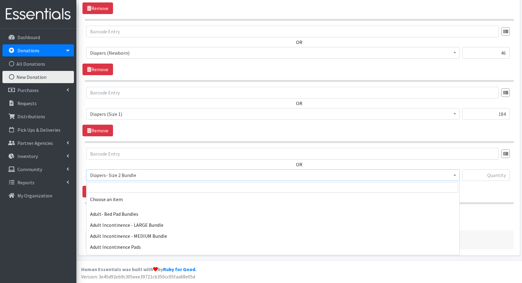
click at [112, 176] on span "Diapers- Size 2 Bundle" at bounding box center [272, 175] width 365 height 9
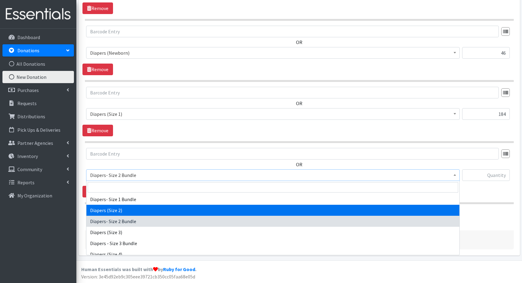
select select "1258"
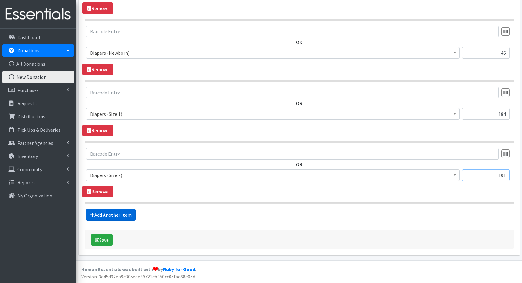
type input "101"
click at [113, 214] on link "Add Another Item" at bounding box center [110, 215] width 49 height 12
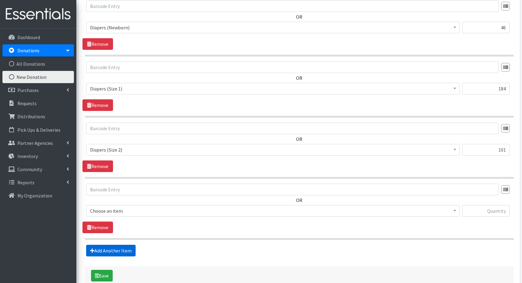
scroll to position [320, 0]
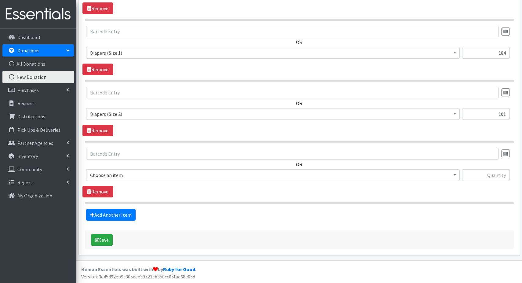
click at [106, 175] on span "Choose an item" at bounding box center [272, 175] width 365 height 9
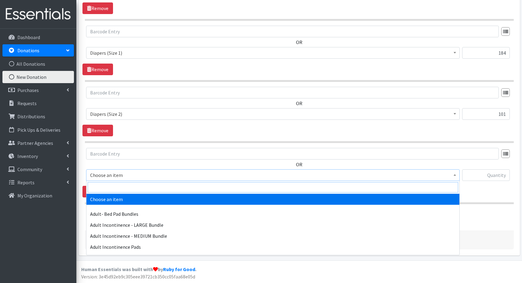
click at [107, 188] on input "search" at bounding box center [273, 187] width 370 height 10
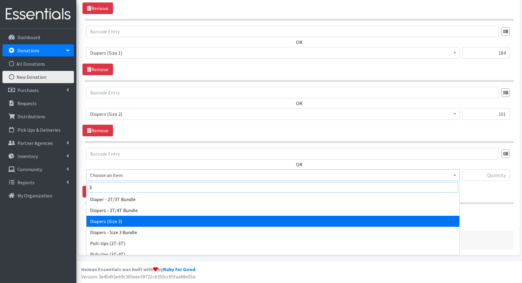
type input "3"
select select "1235"
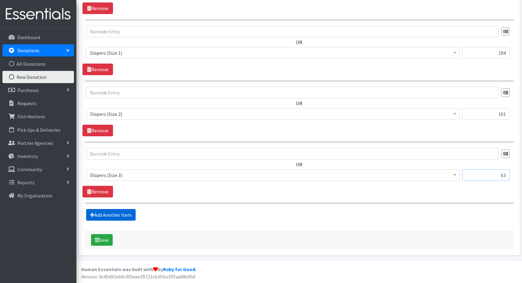
type input "63"
click at [115, 211] on link "Add Another Item" at bounding box center [110, 215] width 49 height 12
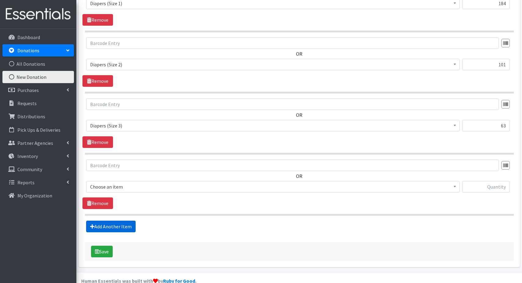
scroll to position [381, 0]
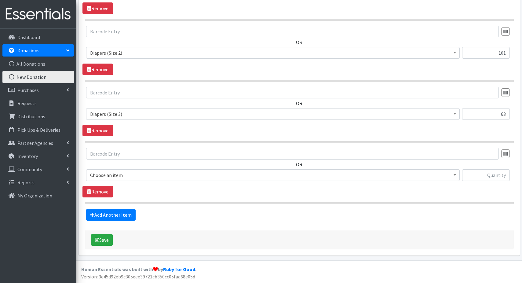
click at [103, 176] on span "Choose an item" at bounding box center [272, 175] width 365 height 9
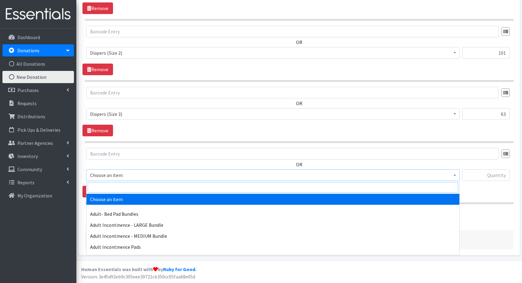
click at [118, 188] on input "search" at bounding box center [273, 187] width 370 height 10
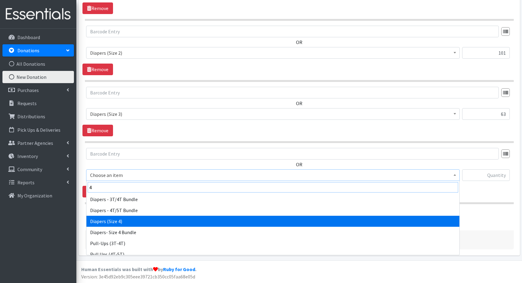
type input "4"
select select "1263"
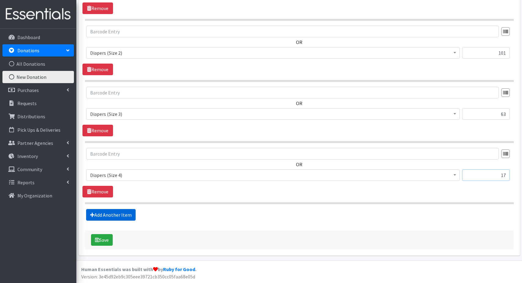
type input "17"
click at [113, 213] on link "Add Another Item" at bounding box center [110, 215] width 49 height 12
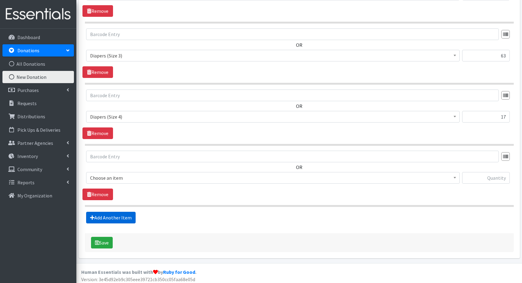
scroll to position [442, 0]
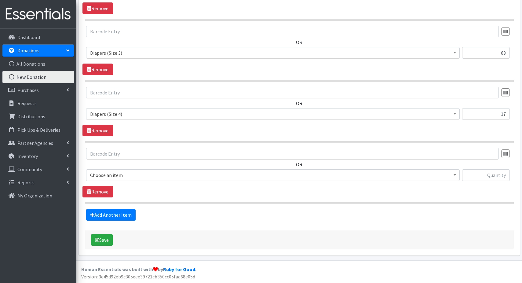
click at [113, 174] on span "Choose an item" at bounding box center [272, 175] width 365 height 9
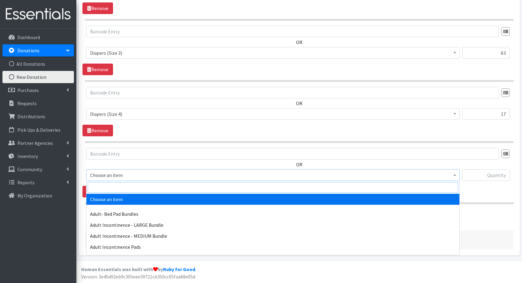
click at [112, 187] on input "search" at bounding box center [273, 187] width 370 height 10
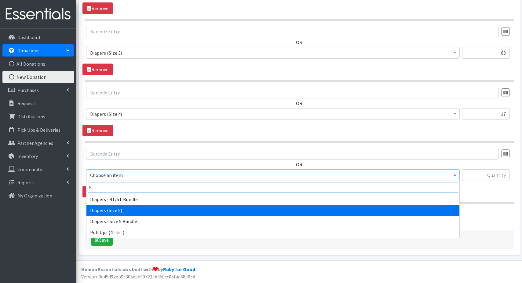
type input "5"
select select "1230"
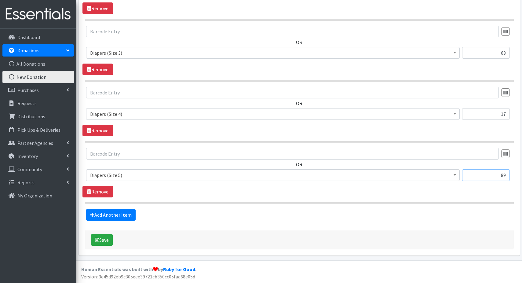
type input "89"
click at [86, 209] on link "Add Another Item" at bounding box center [110, 215] width 49 height 12
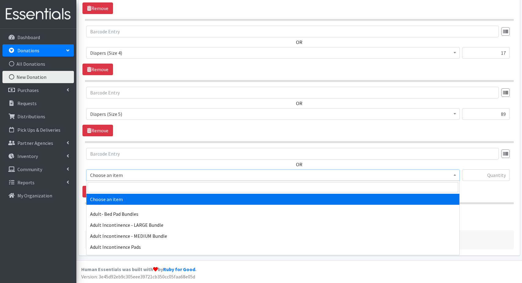
click at [103, 174] on span "Choose an item" at bounding box center [272, 175] width 365 height 9
click at [112, 186] on input "search" at bounding box center [273, 187] width 370 height 10
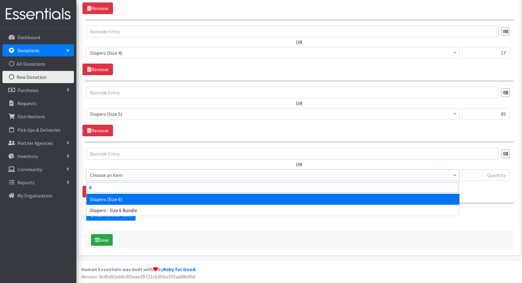
type input "6"
select select "1231"
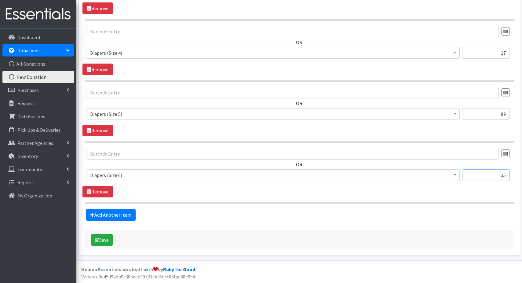
type input "35"
click at [86, 209] on link "Add Another Item" at bounding box center [110, 215] width 49 height 12
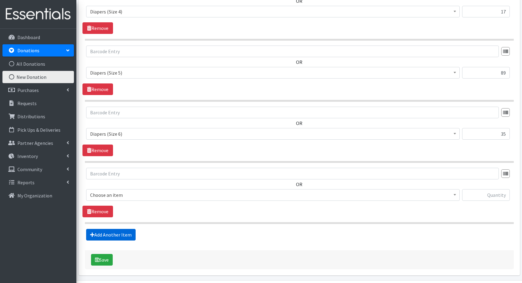
scroll to position [565, 0]
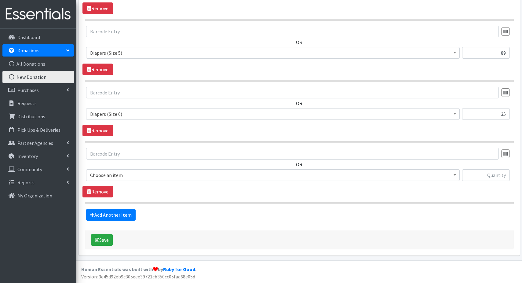
click at [106, 174] on span "Choose an item" at bounding box center [272, 175] width 365 height 9
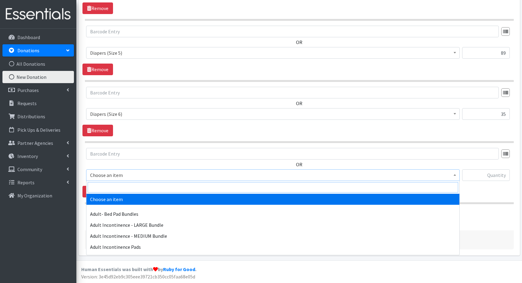
click at [107, 187] on input "search" at bounding box center [273, 187] width 370 height 10
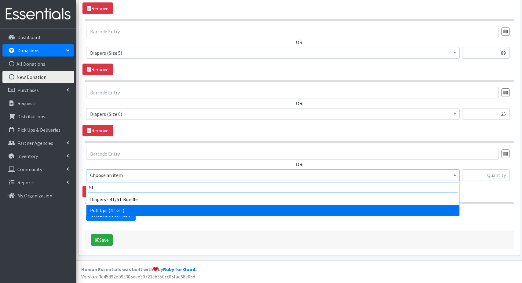
type input "5t"
select select "1259"
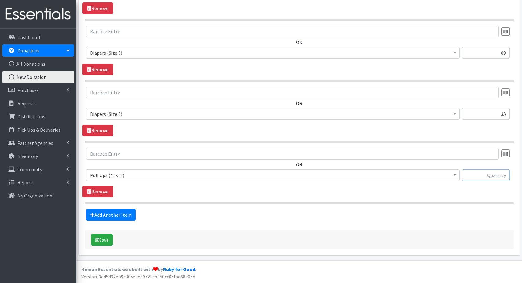
click at [479, 175] on input "text" at bounding box center [486, 175] width 48 height 12
type input "107"
click at [125, 214] on link "Add Another Item" at bounding box center [110, 215] width 49 height 12
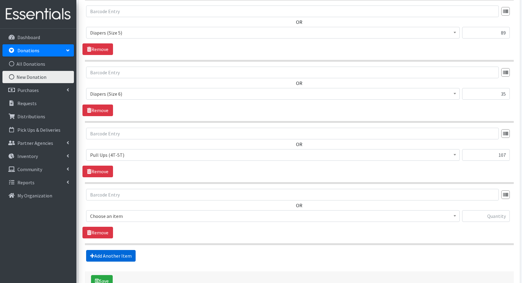
scroll to position [626, 0]
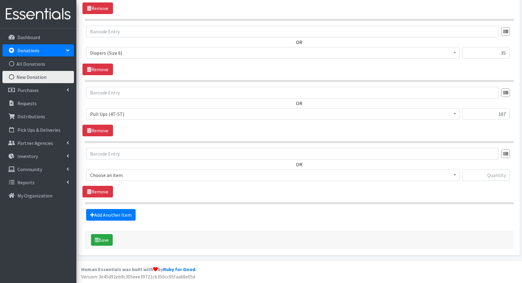
click at [112, 175] on span "Choose an item" at bounding box center [272, 175] width 365 height 9
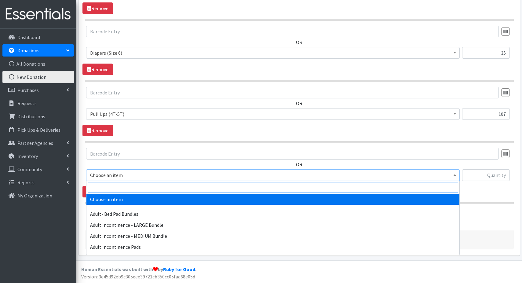
click at [107, 188] on input "search" at bounding box center [273, 187] width 370 height 10
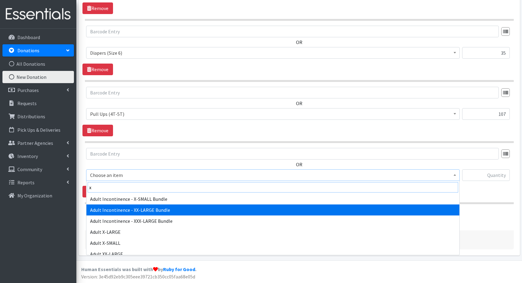
scroll to position [16, 0]
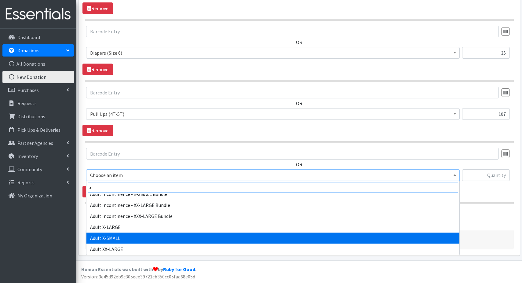
type input "x"
select select "4722"
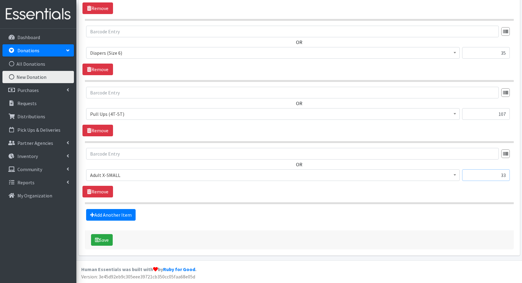
type input "33"
click at [86, 209] on link "Add Another Item" at bounding box center [110, 215] width 49 height 12
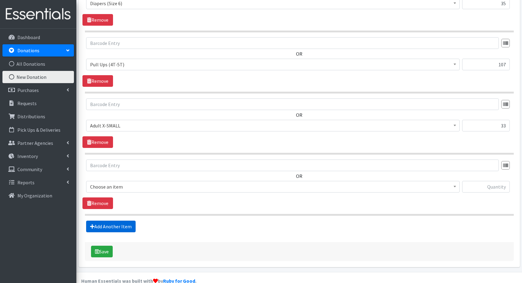
scroll to position [687, 0]
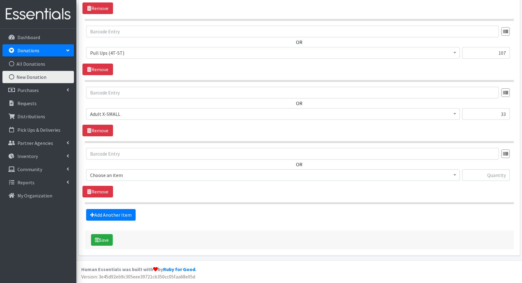
click at [118, 177] on span "Choose an item" at bounding box center [272, 175] width 365 height 9
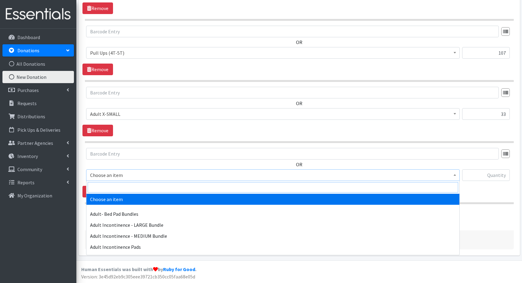
click at [113, 190] on input "search" at bounding box center [273, 187] width 370 height 10
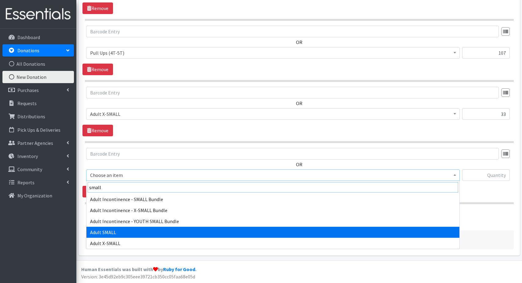
type input "small"
select select "4718"
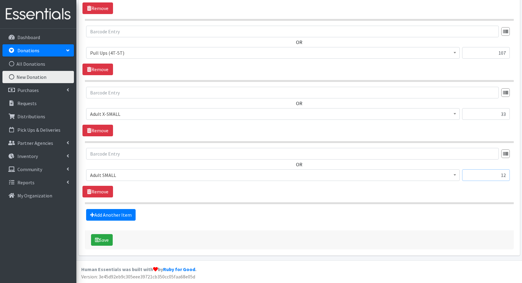
type input "12"
click at [86, 209] on link "Add Another Item" at bounding box center [110, 215] width 49 height 12
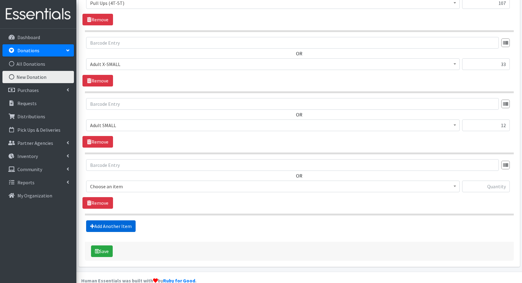
scroll to position [748, 0]
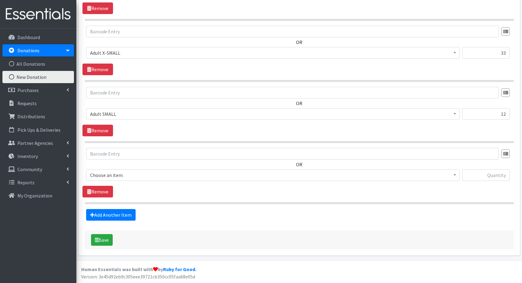
click at [109, 175] on span "Choose an item" at bounding box center [272, 175] width 365 height 9
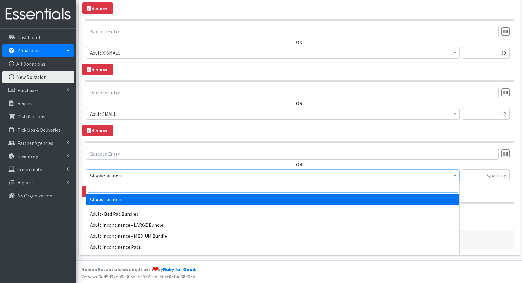
click at [110, 187] on input "search" at bounding box center [273, 187] width 370 height 10
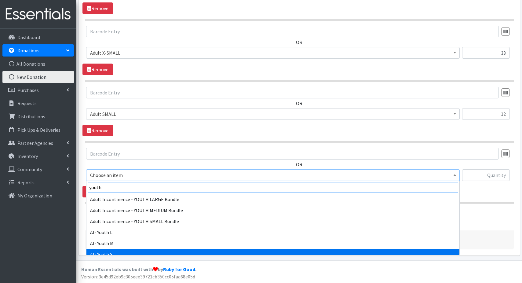
type input "youth"
select select "1233"
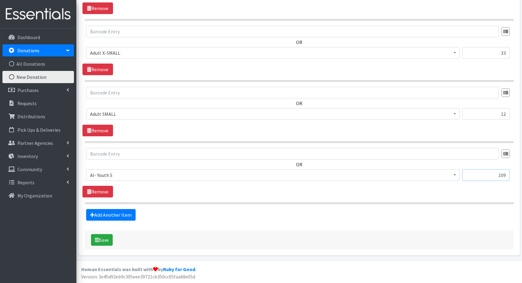
type input "109"
click at [86, 209] on link "Add Another Item" at bounding box center [110, 215] width 49 height 12
click at [111, 174] on span "Choose an item" at bounding box center [272, 175] width 365 height 9
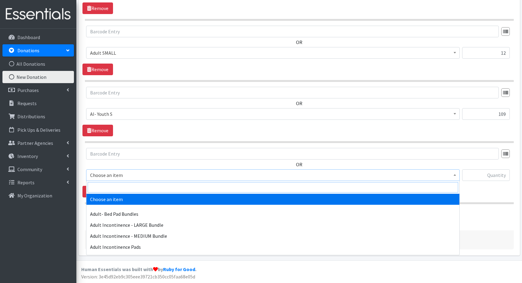
click at [108, 185] on input "search" at bounding box center [273, 187] width 370 height 10
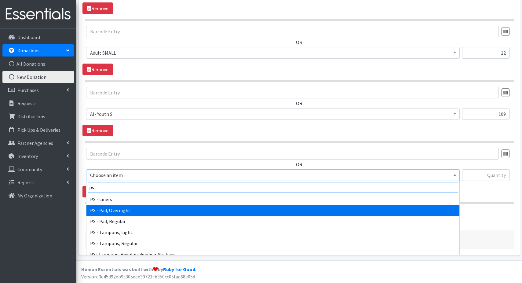
type input "ps"
select select "1635"
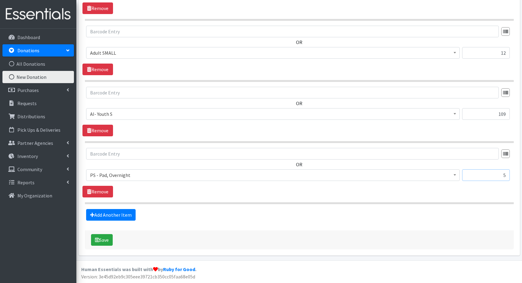
type input "5"
click at [86, 209] on link "Add Another Item" at bounding box center [110, 215] width 49 height 12
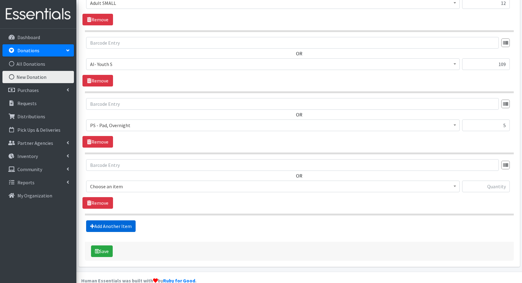
scroll to position [870, 0]
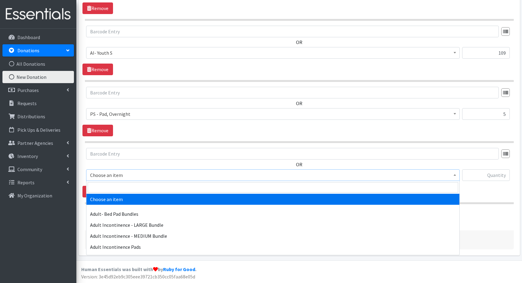
click at [107, 175] on span "Choose an item" at bounding box center [272, 175] width 365 height 9
click at [105, 186] on input "search" at bounding box center [273, 187] width 370 height 10
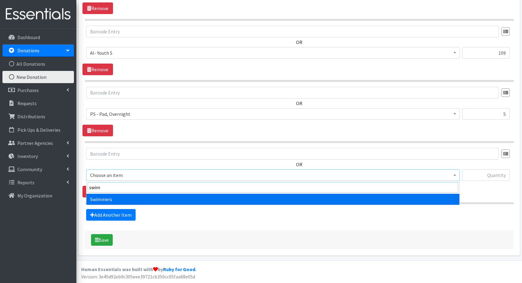
type input "swim"
select select "1261"
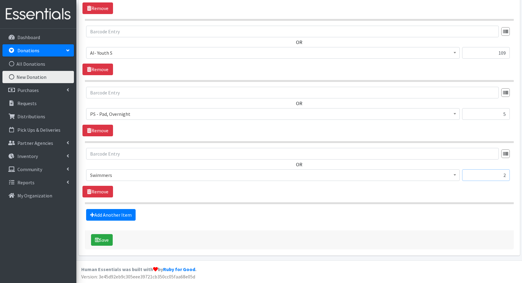
type input "2"
click at [86, 209] on link "Add Another Item" at bounding box center [110, 215] width 49 height 12
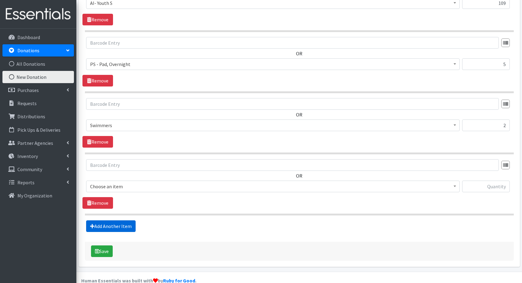
scroll to position [931, 0]
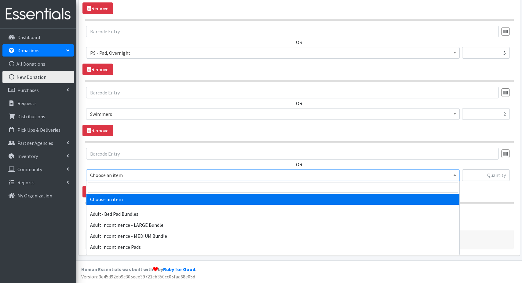
click at [221, 174] on span "Choose an item" at bounding box center [272, 175] width 365 height 9
click at [185, 187] on input "search" at bounding box center [273, 187] width 370 height 10
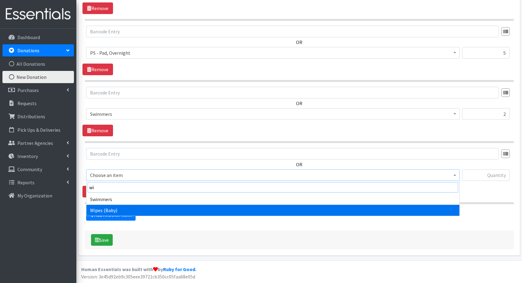
type input "wi"
select select "1260"
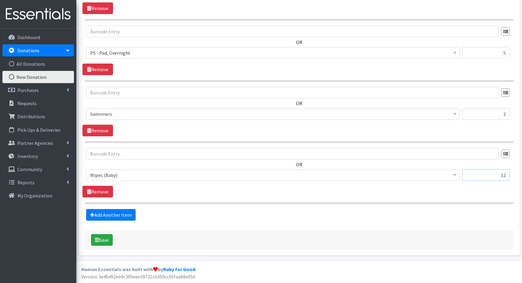
type input "12"
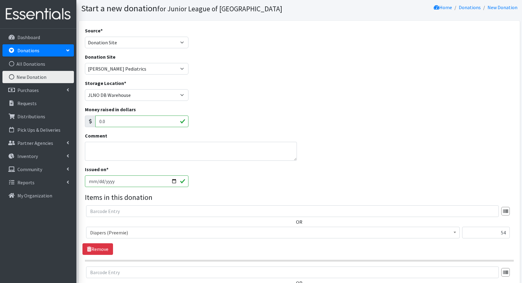
scroll to position [0, 0]
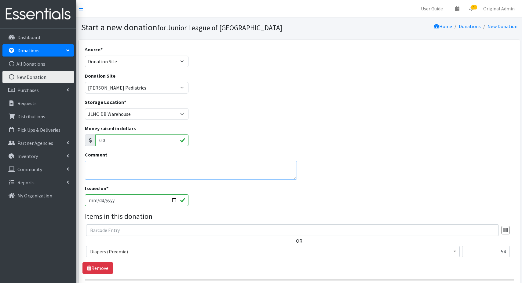
click at [113, 169] on textarea "Comment" at bounding box center [191, 170] width 212 height 19
type textarea "July, August, half September"
click at [244, 199] on div "Issued on * 2025-09-16" at bounding box center [298, 197] width 433 height 26
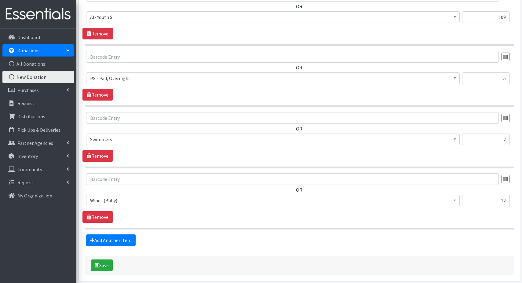
scroll to position [907, 0]
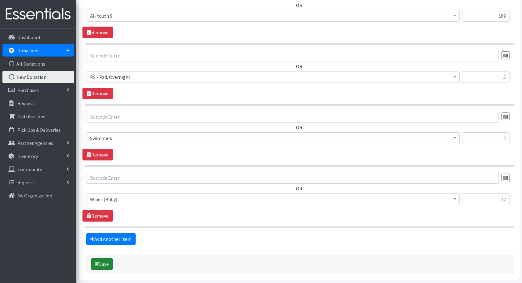
click at [103, 264] on button "Save" at bounding box center [102, 264] width 22 height 12
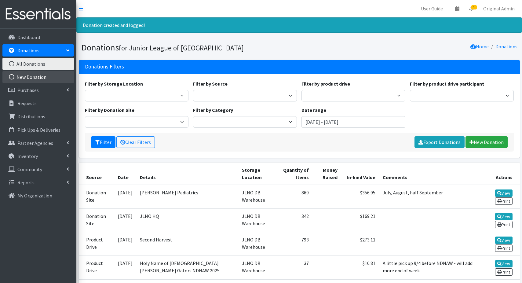
click at [21, 76] on link "New Donation" at bounding box center [37, 77] width 71 height 12
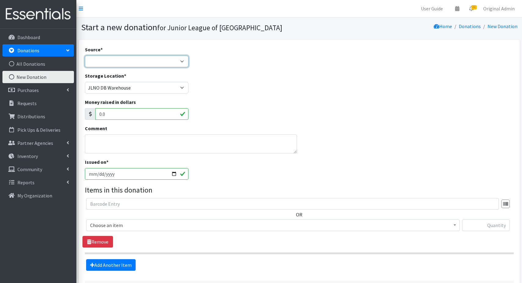
click at [121, 62] on select "Product Drive Manufacturer Donation Site Misc. Donation" at bounding box center [137, 62] width 104 height 12
select select "Product Drive"
click at [85, 56] on select "Product Drive Manufacturer Donation Site Misc. Donation" at bounding box center [137, 62] width 104 height 12
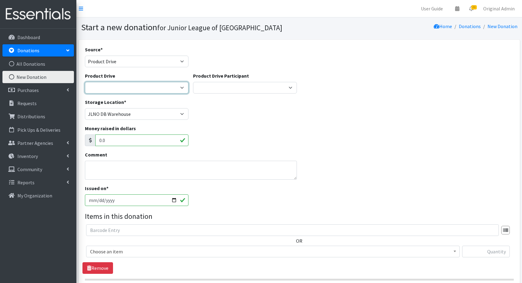
click at [109, 89] on select "2024/2025 General Drop Off Donations Abeona House Child Discovery Center- NDNAW…" at bounding box center [137, 88] width 104 height 12
select select "3322"
click at [85, 82] on select "2024/2025 General Drop Off Donations Abeona House Child Discovery Center- NDNAW…" at bounding box center [137, 88] width 104 height 12
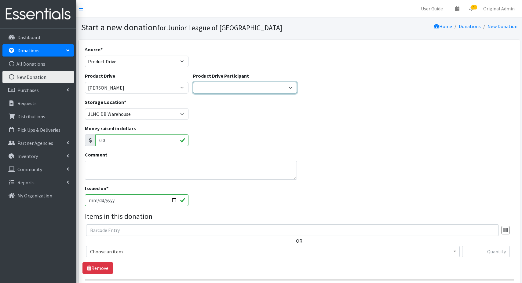
click at [211, 89] on select "JLNO New Member Group Lockheed Martin Leadership Assoc. St. Francis Villa Assis…" at bounding box center [245, 88] width 104 height 12
select select "1629"
click at [193, 82] on select "JLNO New Member Group Lockheed Martin Leadership Assoc. St. Francis Villa Assis…" at bounding box center [245, 88] width 104 height 12
click at [99, 200] on input "[DATE]" at bounding box center [137, 200] width 104 height 12
click at [99, 200] on input "2025-09-17" at bounding box center [137, 200] width 104 height 12
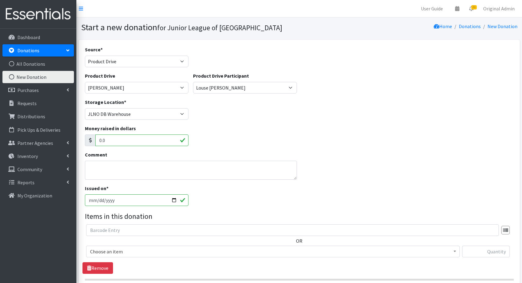
type input "[DATE]"
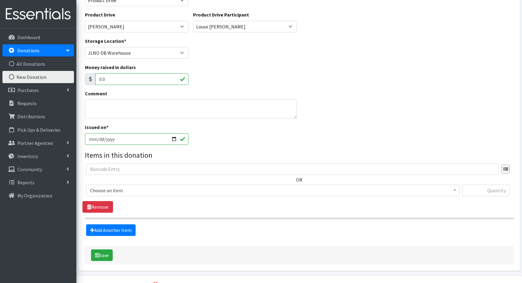
scroll to position [76, 0]
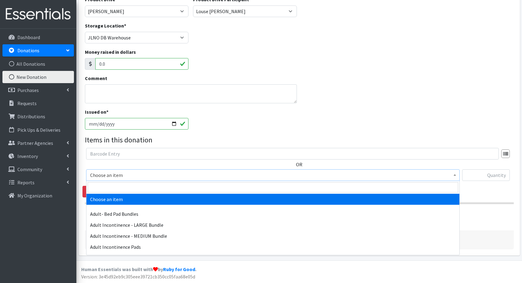
click at [99, 176] on span "Choose an item" at bounding box center [272, 175] width 365 height 9
click at [107, 186] on input "search" at bounding box center [273, 187] width 370 height 10
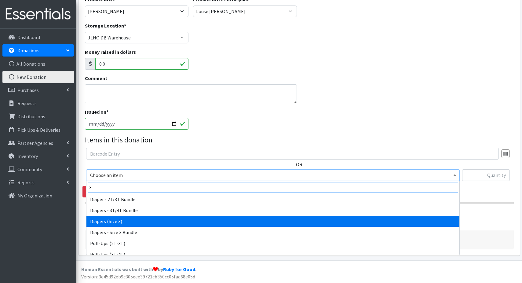
type input "3"
select select "1235"
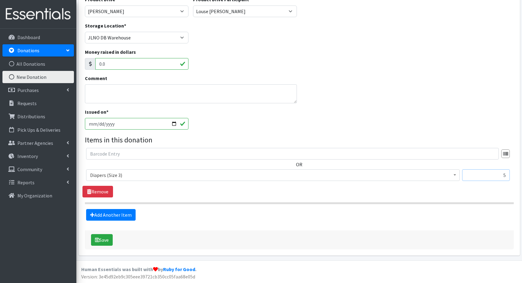
type input "5"
click at [86, 209] on link "Add Another Item" at bounding box center [110, 215] width 49 height 12
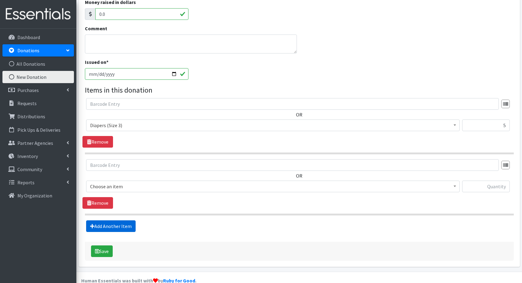
scroll to position [137, 0]
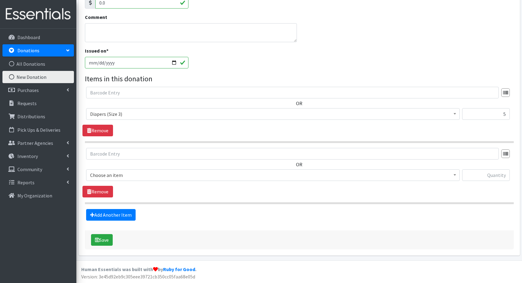
click at [98, 175] on span "Choose an item" at bounding box center [272, 175] width 365 height 9
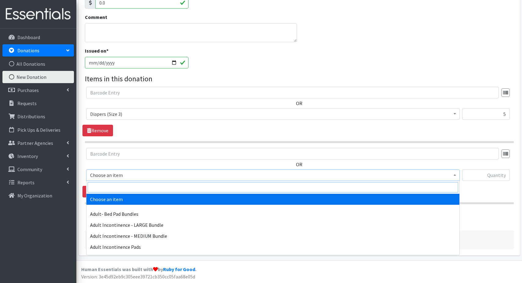
click at [99, 188] on input "search" at bounding box center [273, 187] width 370 height 10
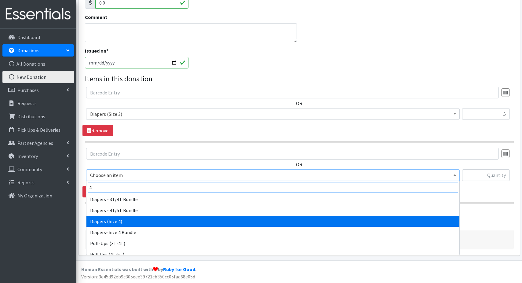
type input "4"
select select "1263"
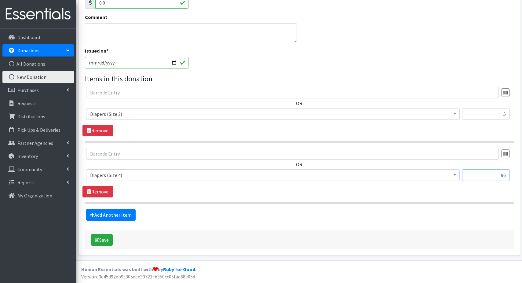
type input "96"
click at [86, 209] on link "Add Another Item" at bounding box center [110, 215] width 49 height 12
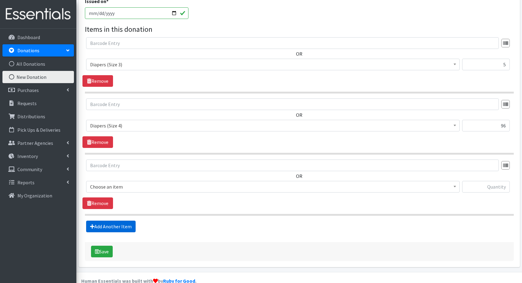
scroll to position [198, 0]
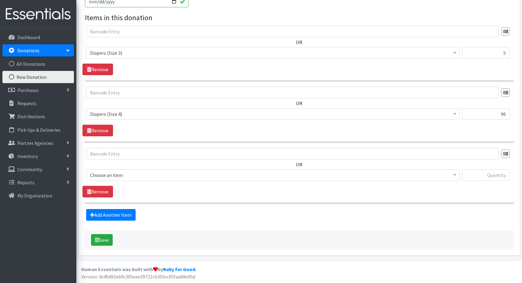
click at [105, 175] on span "Choose an item" at bounding box center [272, 175] width 365 height 9
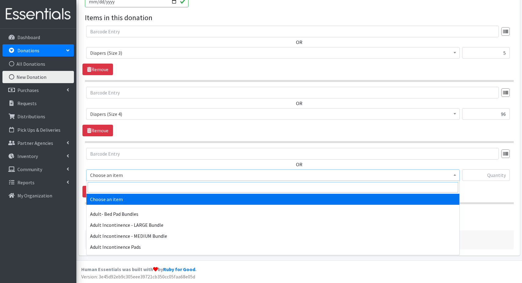
click at [103, 186] on input "search" at bounding box center [273, 187] width 370 height 10
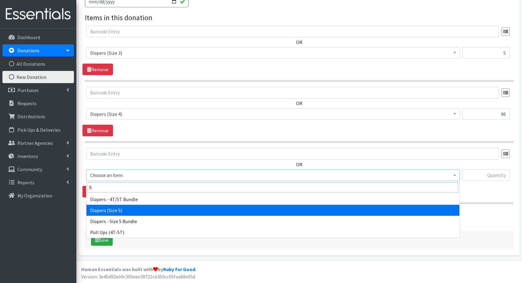
type input "5"
select select "1230"
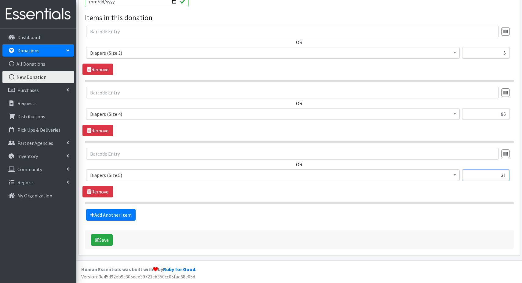
type input "31"
click at [91, 234] on button "Save" at bounding box center [102, 240] width 22 height 12
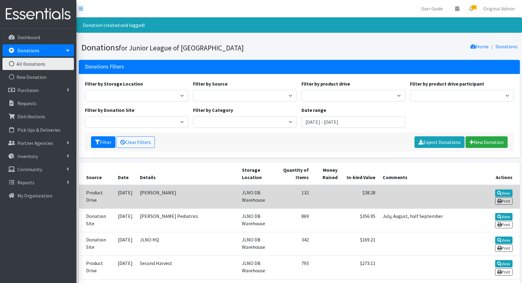
click at [346, 194] on td "$38.28" at bounding box center [360, 197] width 38 height 24
click at [500, 192] on link "View" at bounding box center [503, 192] width 17 height 7
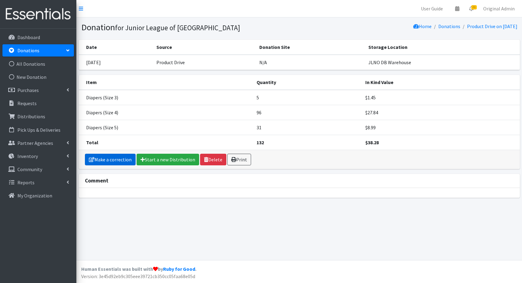
click at [110, 159] on link "Make a correction" at bounding box center [110, 159] width 51 height 12
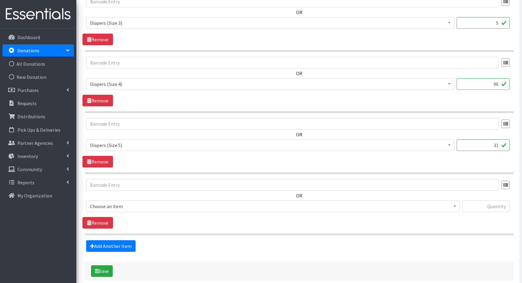
scroll to position [231, 0]
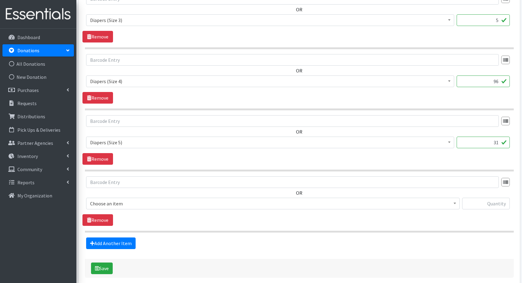
click at [117, 204] on span "Choose an item" at bounding box center [272, 203] width 365 height 9
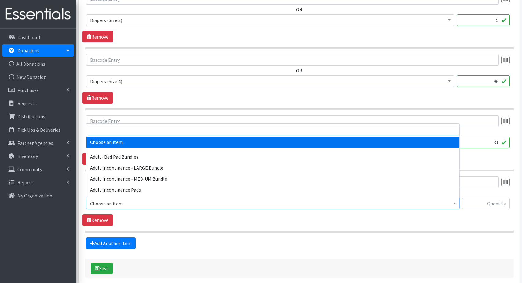
click at [128, 130] on input "search" at bounding box center [273, 130] width 370 height 10
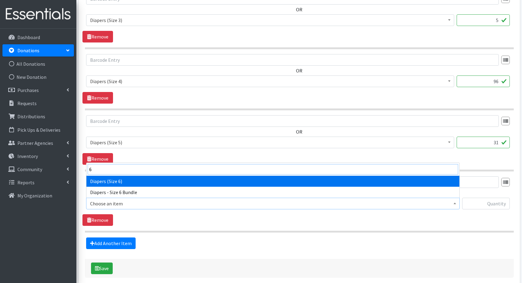
type input "6"
select select "1231"
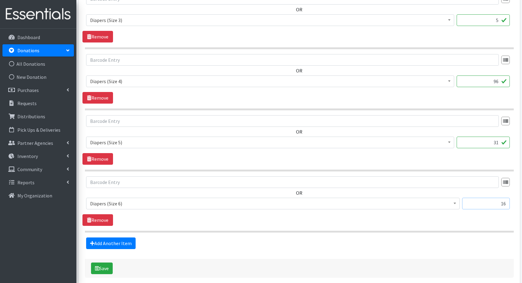
type input "16"
click at [86, 237] on link "Add Another Item" at bounding box center [110, 243] width 49 height 12
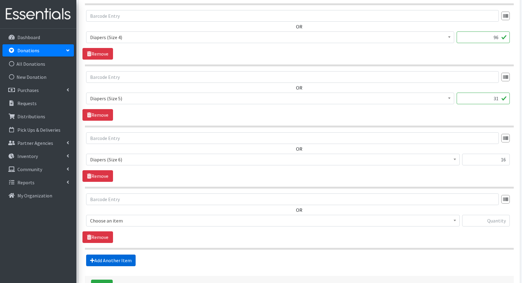
scroll to position [320, 0]
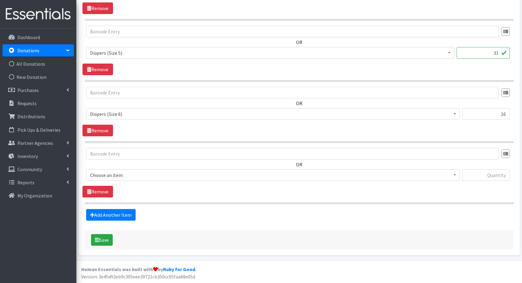
click at [155, 174] on span "Choose an item" at bounding box center [272, 175] width 365 height 9
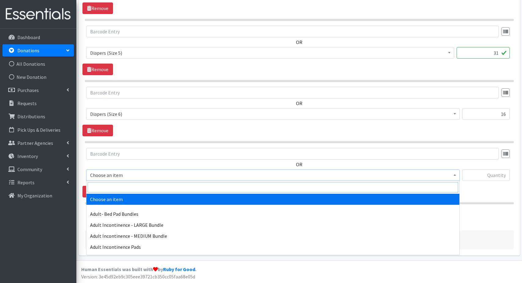
click at [134, 187] on input "search" at bounding box center [273, 187] width 370 height 10
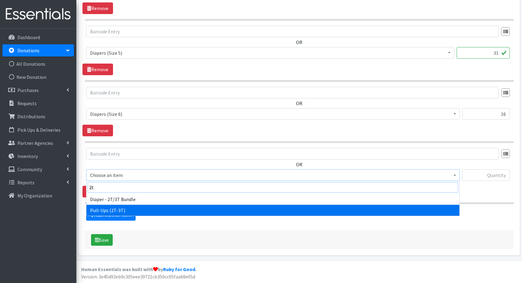
type input "2t"
select select "1238"
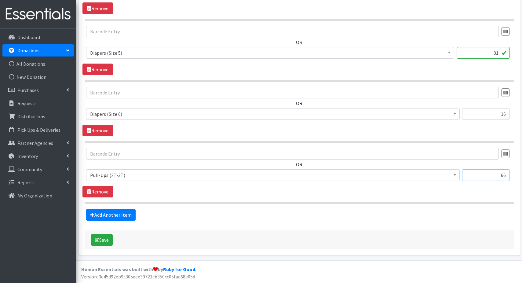
type input "66"
click at [86, 209] on link "Add Another Item" at bounding box center [110, 215] width 49 height 12
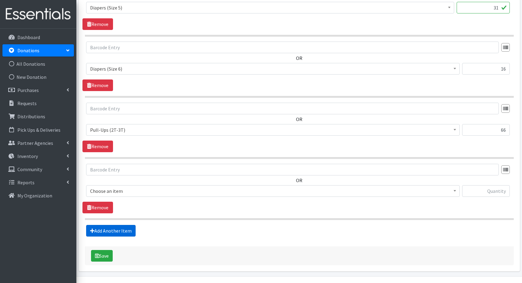
scroll to position [381, 0]
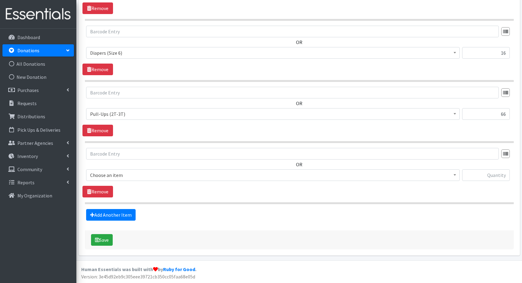
click at [186, 172] on span "Choose an item" at bounding box center [272, 175] width 365 height 9
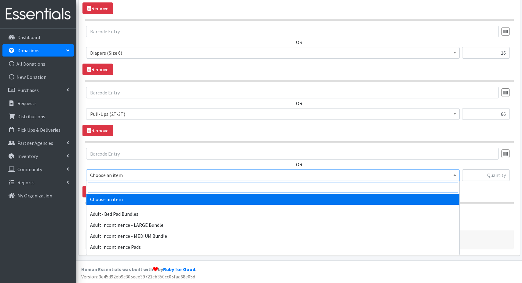
click at [132, 187] on input "search" at bounding box center [273, 187] width 370 height 10
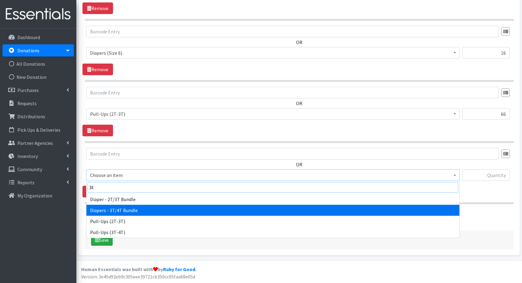
type input "3t"
select select "14880"
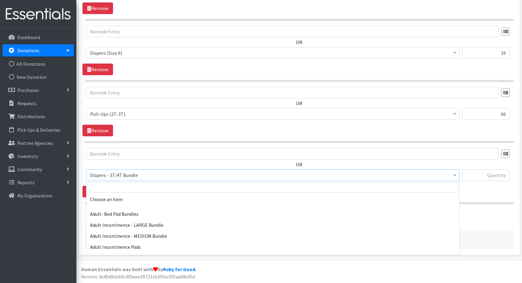
click at [125, 175] on span "Diapers - 3T/4T Bundle" at bounding box center [272, 175] width 365 height 9
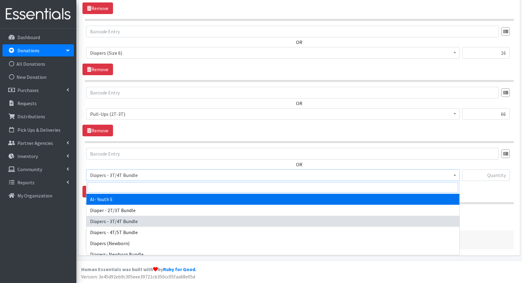
click at [118, 187] on input "search" at bounding box center [273, 187] width 370 height 10
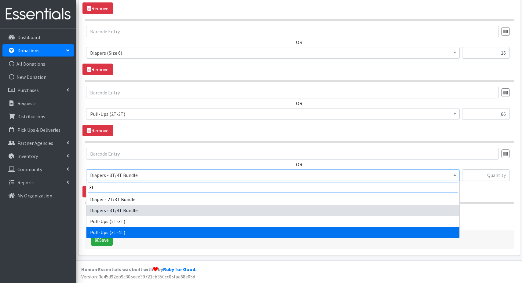
type input "3t"
select select "1252"
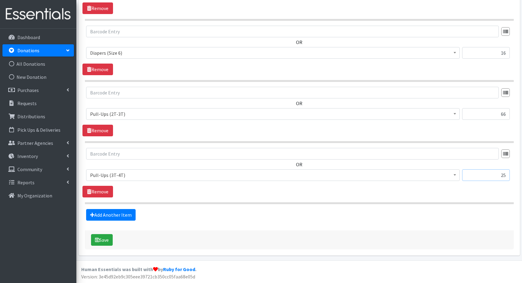
type input "25"
click at [86, 209] on link "Add Another Item" at bounding box center [110, 215] width 49 height 12
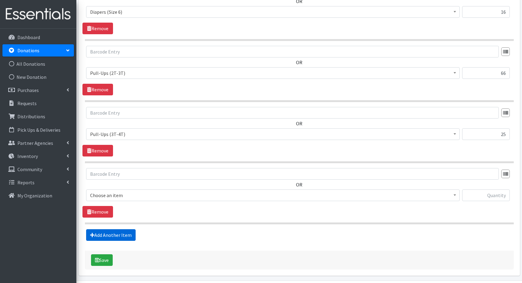
scroll to position [442, 0]
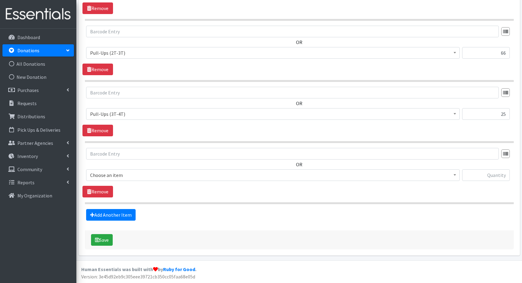
click at [122, 175] on span "Choose an item" at bounding box center [272, 175] width 365 height 9
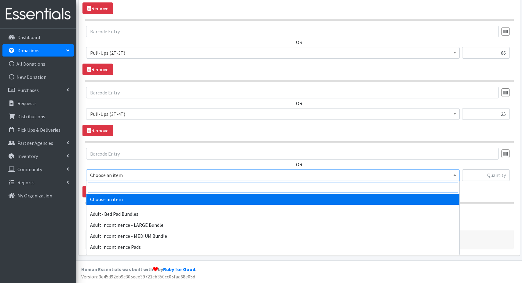
click at [116, 186] on input "search" at bounding box center [273, 187] width 370 height 10
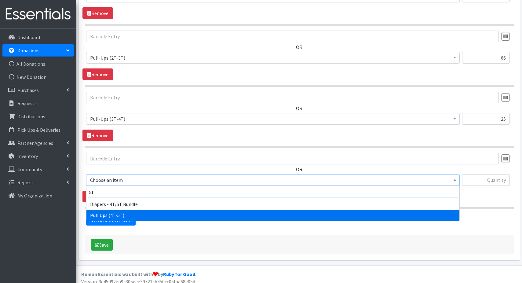
scroll to position [434, 0]
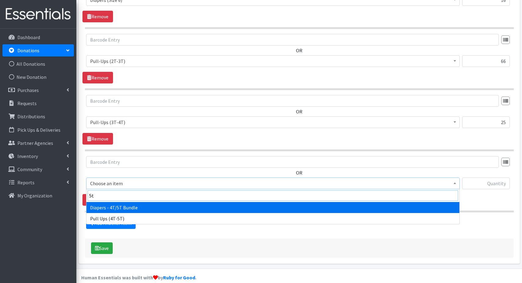
type input "5"
type input "swim"
select select "1261"
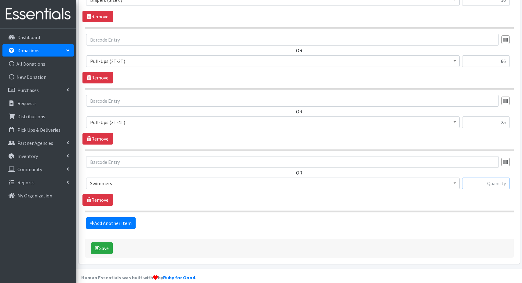
click at [480, 185] on input "text" at bounding box center [486, 183] width 48 height 12
type input "45"
click at [113, 222] on link "Add Another Item" at bounding box center [110, 223] width 49 height 12
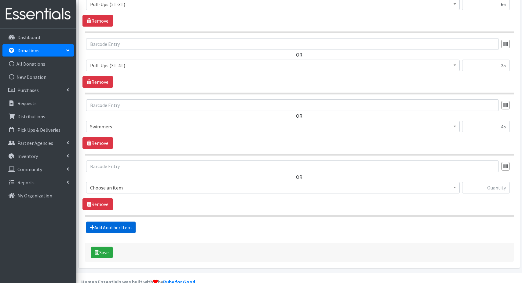
scroll to position [504, 0]
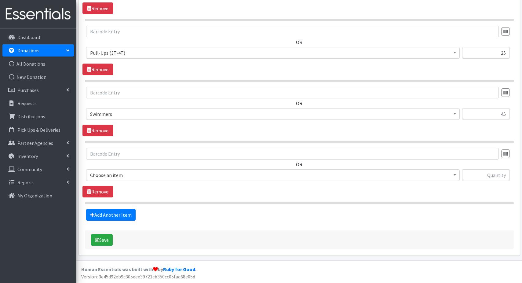
click at [128, 177] on span "Choose an item" at bounding box center [272, 175] width 365 height 9
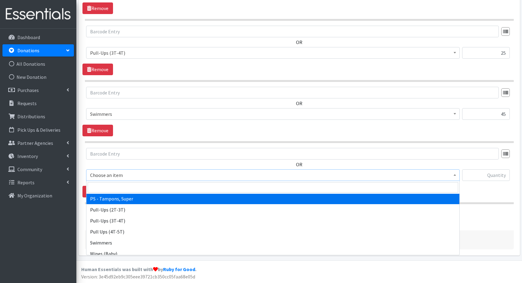
scroll to position [580, 0]
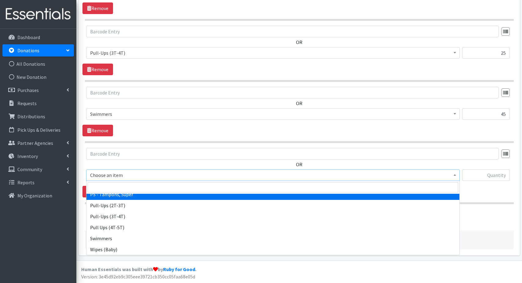
click at [179, 174] on span "Choose an item" at bounding box center [272, 175] width 365 height 9
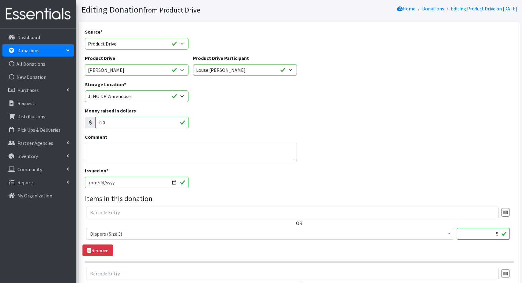
scroll to position [17, 0]
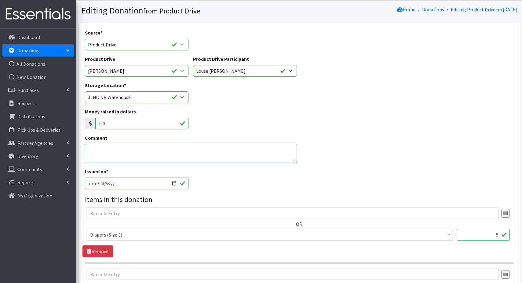
click at [103, 150] on textarea "Comment" at bounding box center [191, 153] width 212 height 19
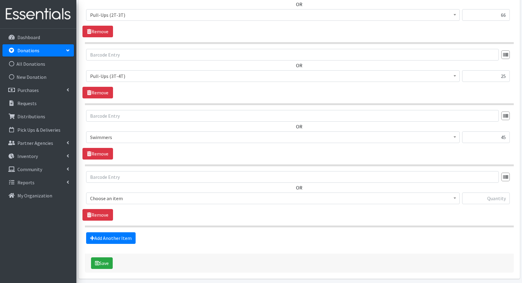
scroll to position [504, 0]
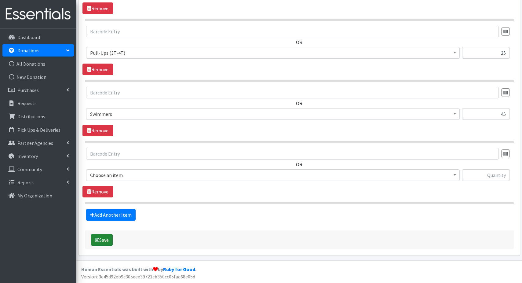
type textarea "Also 28 5T/6T"
click at [106, 241] on button "Save" at bounding box center [102, 240] width 22 height 12
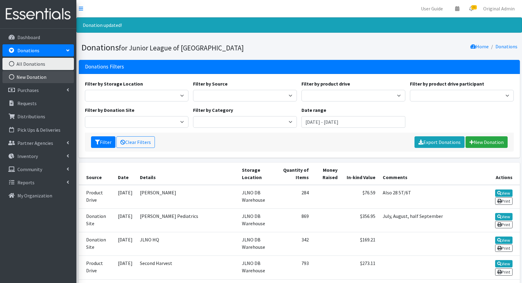
click at [42, 76] on link "New Donation" at bounding box center [37, 77] width 71 height 12
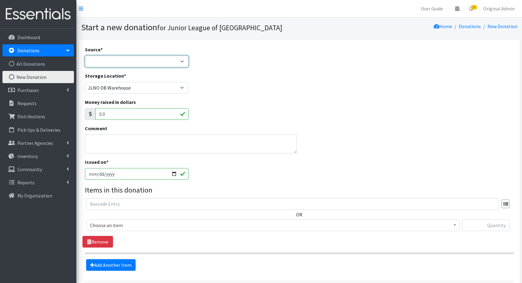
click at [120, 61] on select "Product Drive Manufacturer Donation Site Misc. Donation" at bounding box center [137, 62] width 104 height 12
select select "Product Drive"
click at [85, 56] on select "Product Drive Manufacturer Donation Site Misc. Donation" at bounding box center [137, 62] width 104 height 12
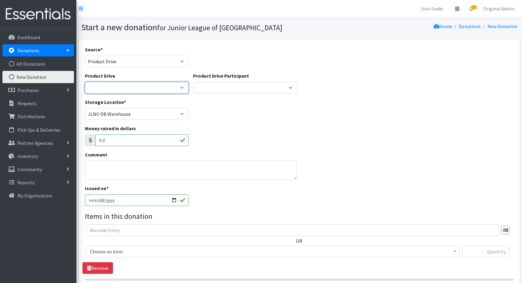
click at [112, 86] on select "2024/2025 General Drop Off Donations [GEOGRAPHIC_DATA] Child [GEOGRAPHIC_DATA]-…" at bounding box center [137, 88] width 104 height 12
select select
click at [85, 82] on select "2024/2025 General Drop Off Donations [GEOGRAPHIC_DATA] Child [GEOGRAPHIC_DATA]-…" at bounding box center [137, 88] width 104 height 12
select select
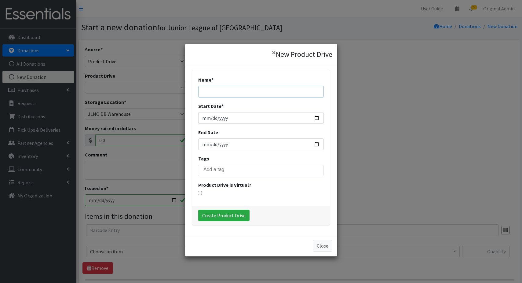
click at [210, 90] on input "Name *" at bounding box center [260, 92] width 125 height 12
type input "Carousel Preschool"
type input "[DATE]"
click at [212, 142] on input "End Date" at bounding box center [260, 144] width 125 height 12
click at [205, 143] on input "End Date" at bounding box center [260, 144] width 125 height 12
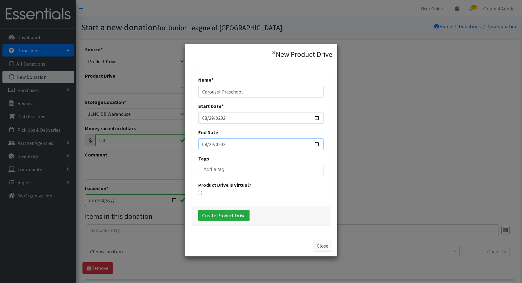
type input "[DATE]"
click at [211, 172] on ul at bounding box center [262, 169] width 129 height 8
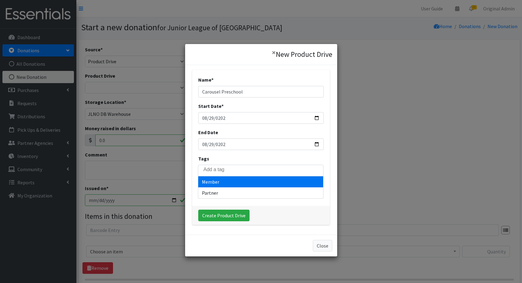
select select "Member"
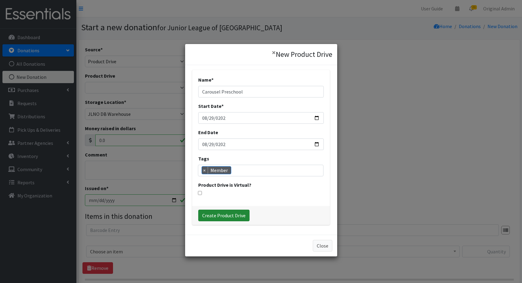
click at [219, 216] on input "Create Product Drive" at bounding box center [223, 215] width 51 height 12
select select "3535"
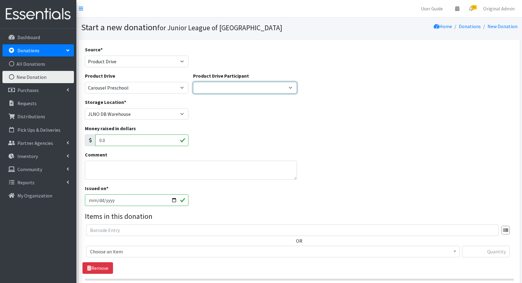
click at [222, 89] on select "JLNO New Member Group Lockheed [PERSON_NAME] Leadership Assoc. St. [PERSON_NAME…" at bounding box center [245, 88] width 104 height 12
select select
click at [193, 82] on select "JLNO New Member Group Lockheed [PERSON_NAME] Leadership Assoc. St. [PERSON_NAME…" at bounding box center [245, 88] width 104 height 12
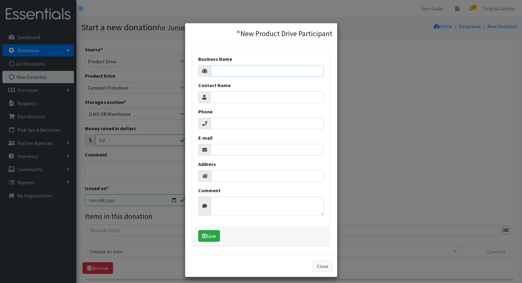
click at [226, 72] on input "Business Name" at bounding box center [267, 71] width 113 height 12
type input "Carousel Preschool"
type input "[PERSON_NAME]"
paste input "[PERSON_NAME][EMAIL_ADDRESS][PERSON_NAME][DOMAIN_NAME]"
type input "[PERSON_NAME][EMAIL_ADDRESS][PERSON_NAME][DOMAIN_NAME]"
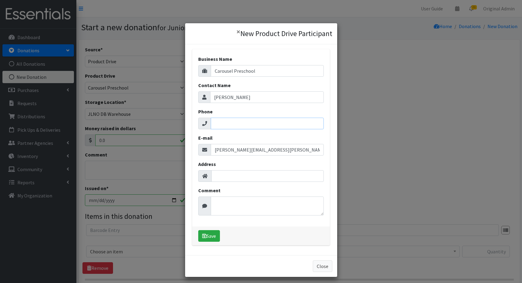
click at [222, 124] on input "Phone" at bounding box center [267, 123] width 113 height 12
paste input "[PHONE_NUMBER]"
type input "[PHONE_NUMBER]"
drag, startPoint x: 272, startPoint y: 150, endPoint x: 208, endPoint y: 153, distance: 63.8
click at [208, 151] on div "[PERSON_NAME][EMAIL_ADDRESS][PERSON_NAME][DOMAIN_NAME]" at bounding box center [260, 150] width 125 height 12
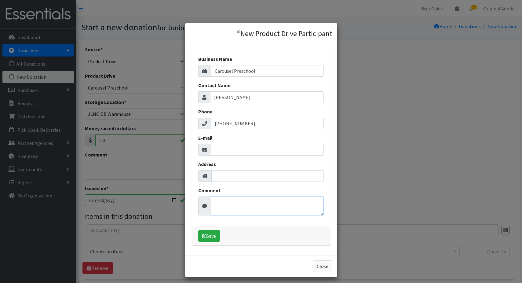
click at [219, 202] on textarea "Comment" at bounding box center [267, 205] width 113 height 19
paste textarea "[PERSON_NAME][EMAIL_ADDRESS][PERSON_NAME][DOMAIN_NAME]"
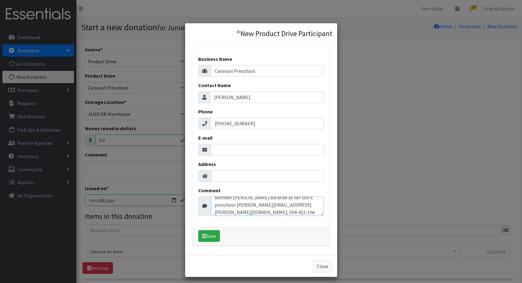
type textarea "Member [PERSON_NAME] did drive at her son's preschool [PERSON_NAME][EMAIL_ADDRE…"
click at [222, 150] on input "E-mail" at bounding box center [267, 150] width 113 height 12
type input "[EMAIL_ADDRESS][DOMAIN_NAME]"
click at [250, 122] on input "[PHONE_NUMBER]" at bounding box center [267, 123] width 113 height 12
drag, startPoint x: 225, startPoint y: 124, endPoint x: 287, endPoint y: 125, distance: 62.3
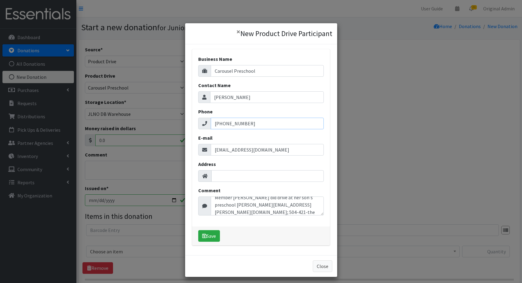
click at [287, 125] on input "[PHONE_NUMBER]" at bounding box center [267, 123] width 113 height 12
type input "[PHONE_NUMBER]"
click at [212, 234] on button "Save" at bounding box center [209, 236] width 22 height 12
select select "1693"
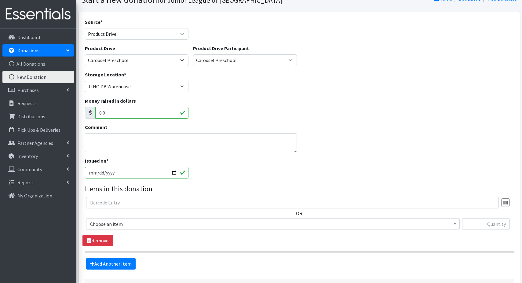
scroll to position [31, 0]
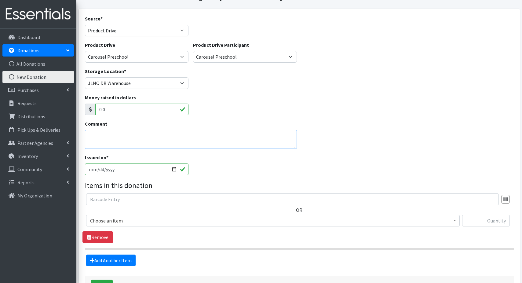
click at [139, 137] on textarea "Comment" at bounding box center [191, 139] width 212 height 19
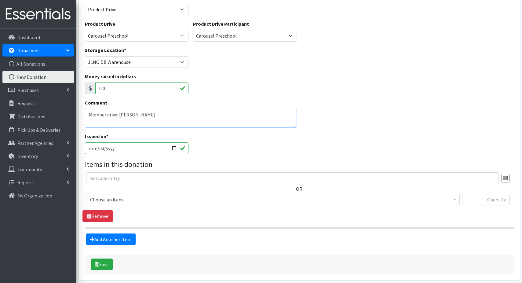
scroll to position [76, 0]
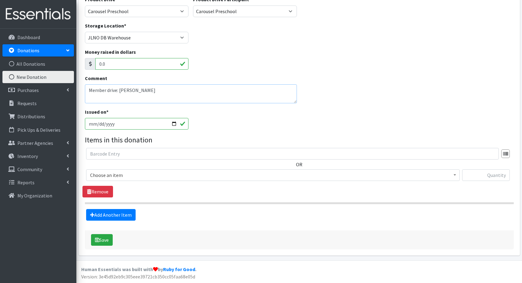
type textarea "Member drive: [PERSON_NAME]"
click at [144, 152] on input "text" at bounding box center [292, 154] width 412 height 12
